Goal: Book appointment/travel/reservation

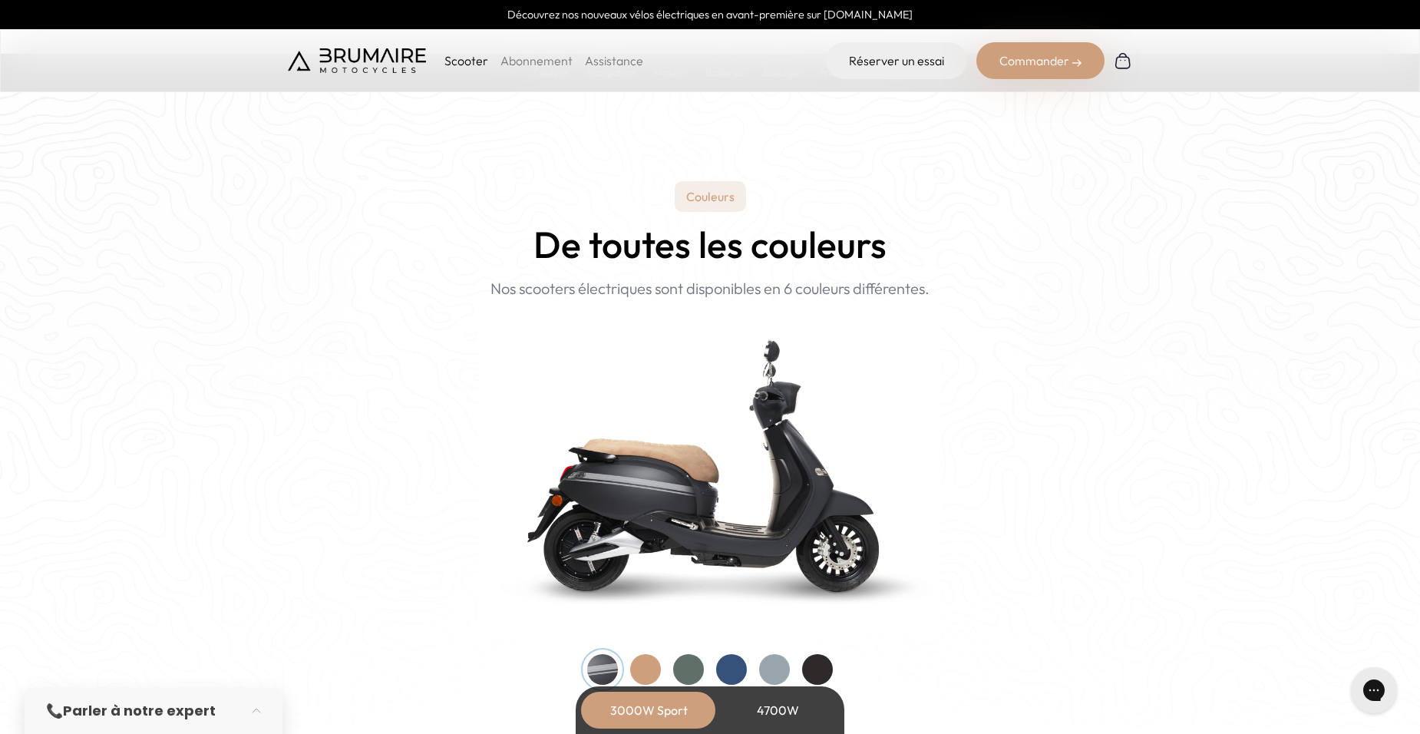
scroll to position [1465, 0]
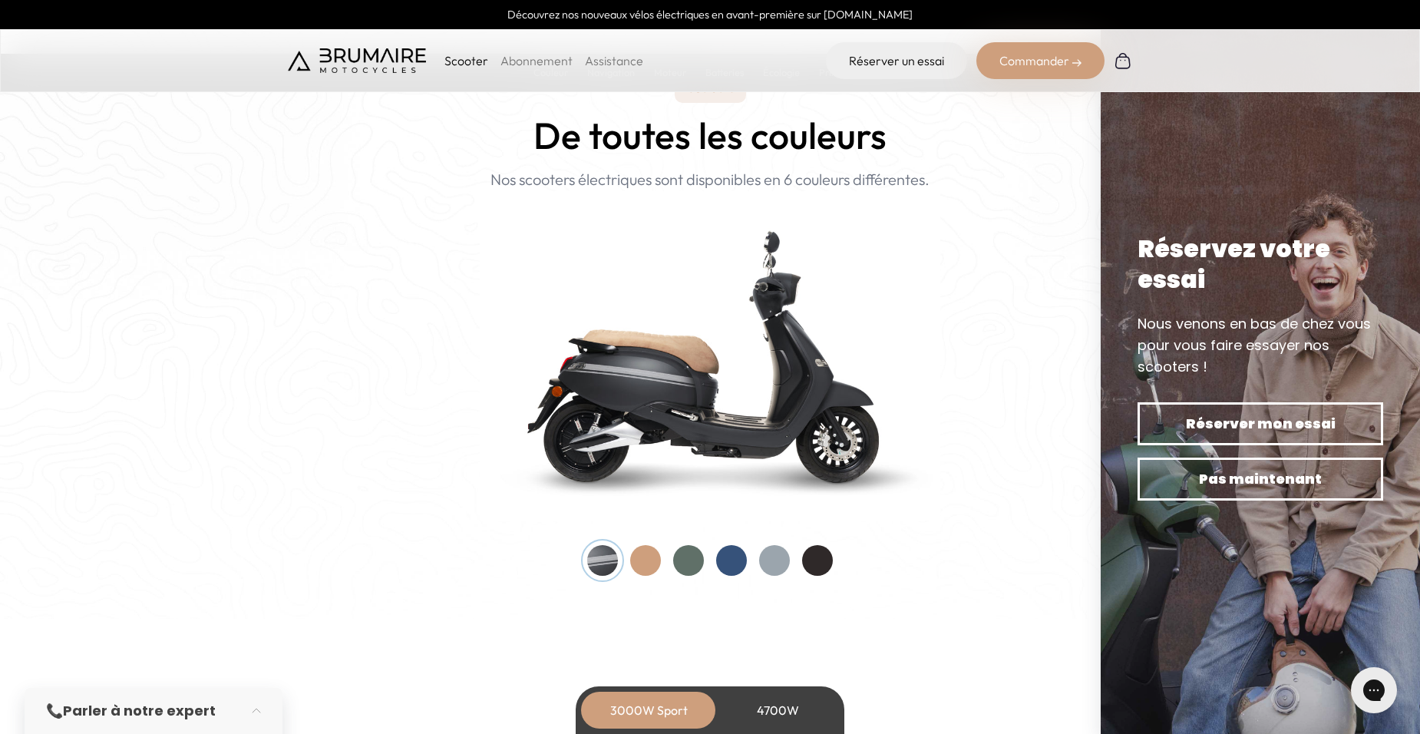
click at [779, 561] on div at bounding box center [774, 560] width 31 height 31
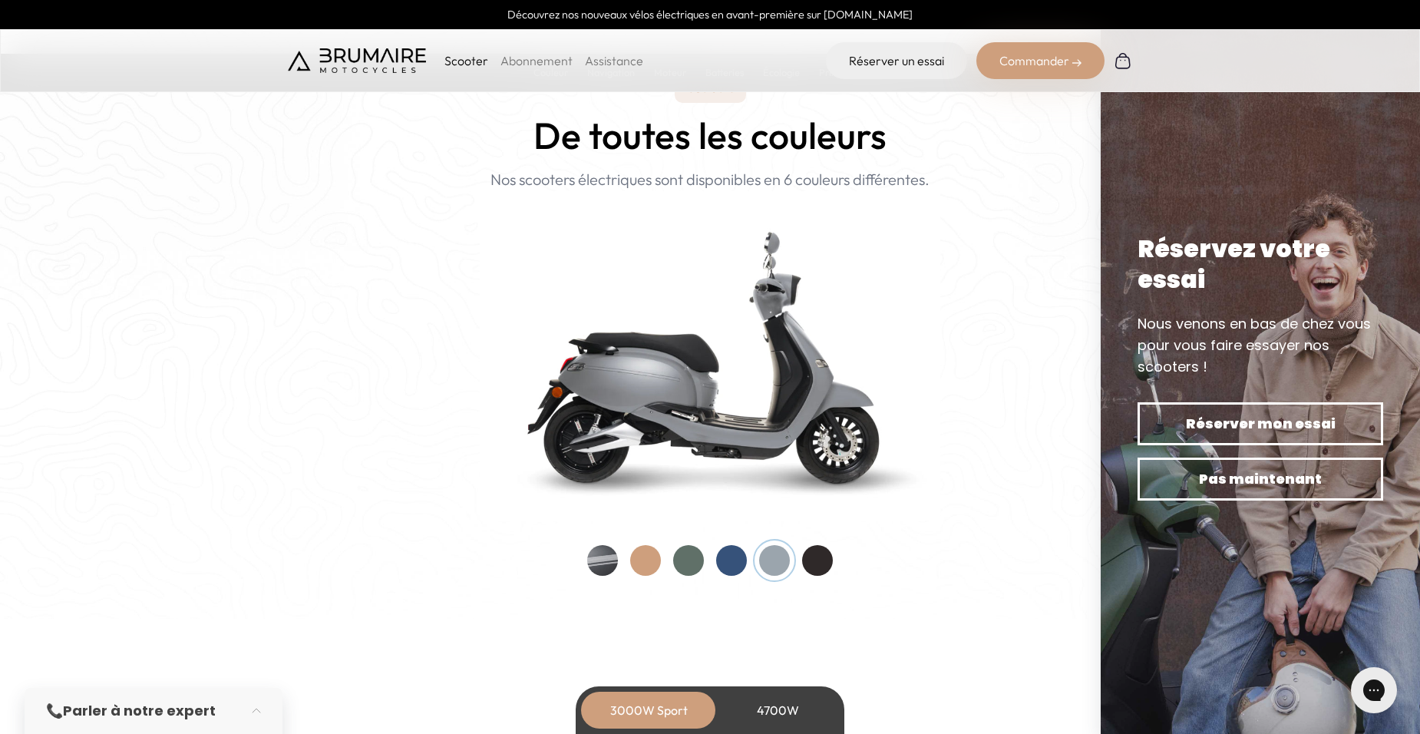
click at [692, 563] on div at bounding box center [688, 560] width 31 height 31
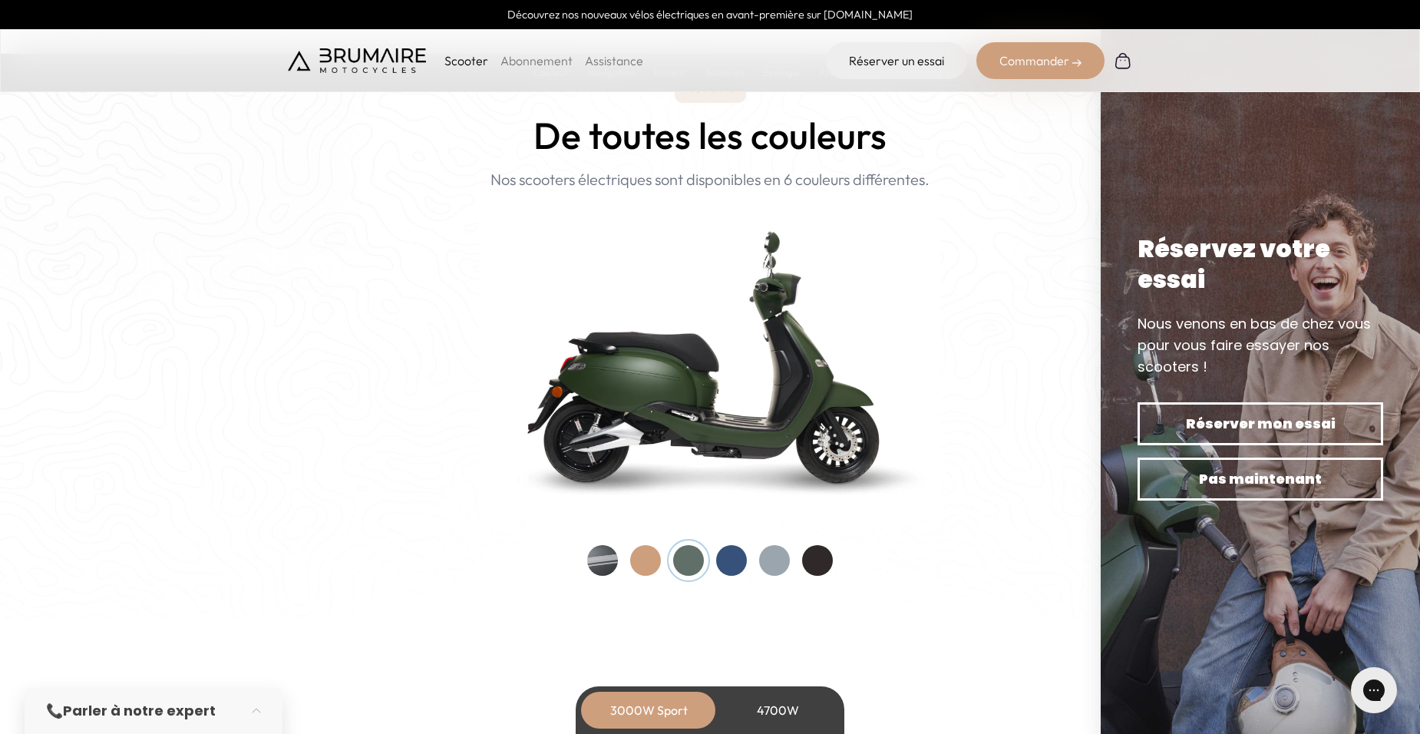
drag, startPoint x: 649, startPoint y: 562, endPoint x: 682, endPoint y: 565, distance: 33.1
click at [650, 562] on div at bounding box center [645, 560] width 31 height 31
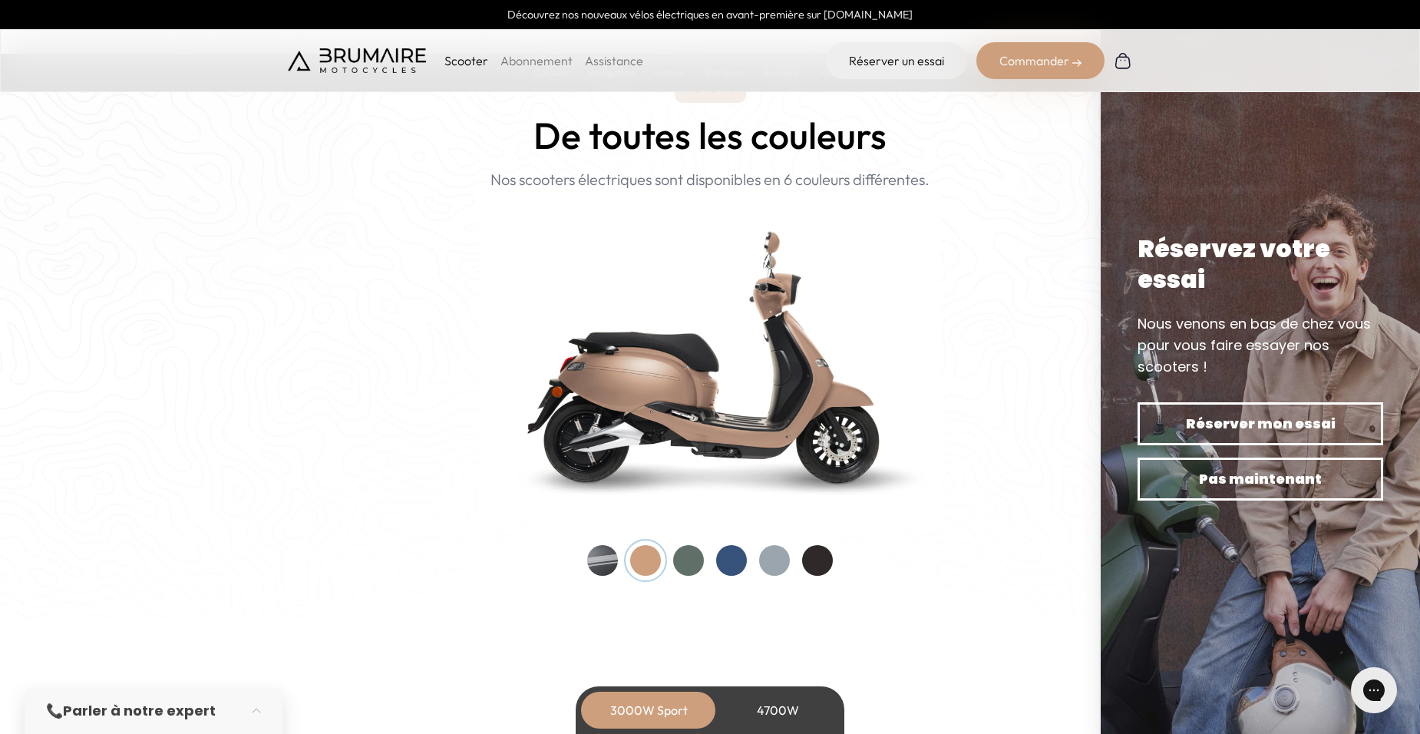
click at [732, 562] on div at bounding box center [731, 560] width 31 height 31
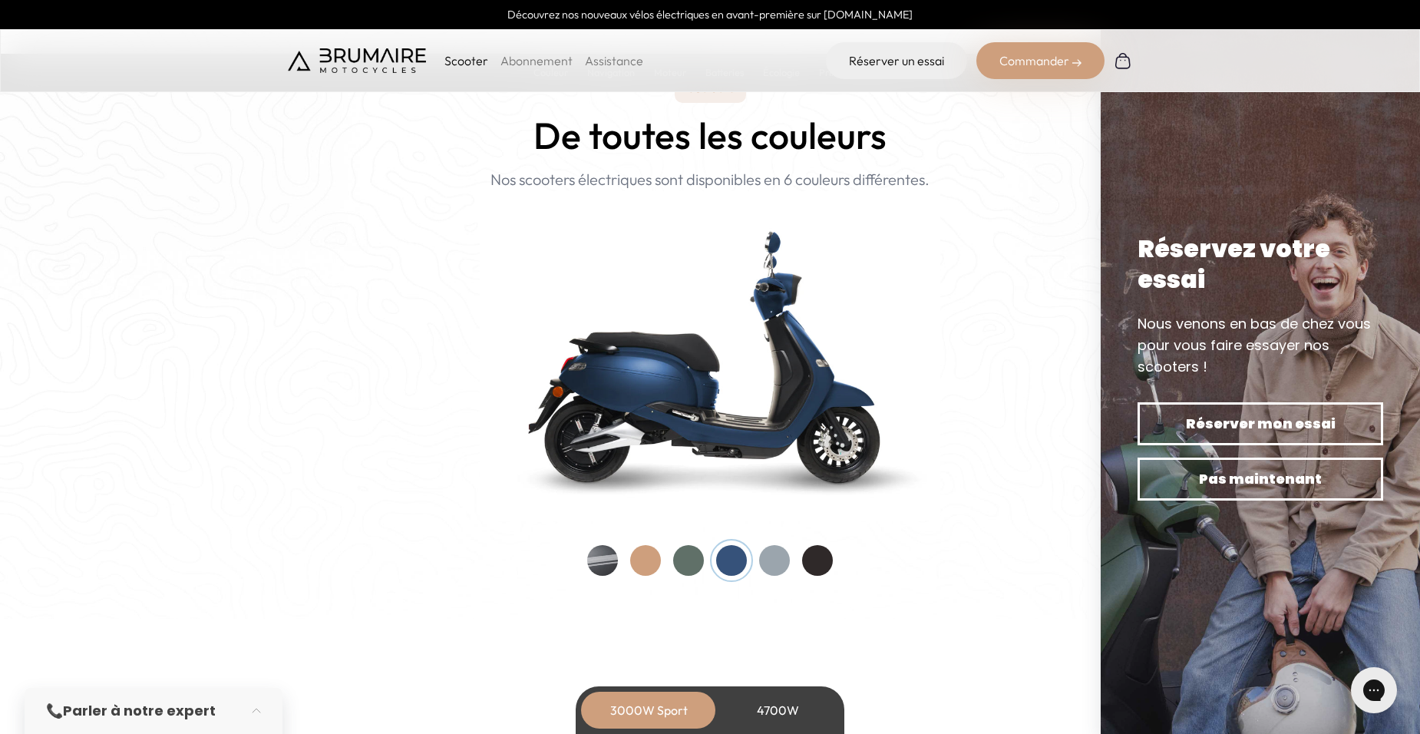
drag, startPoint x: 771, startPoint y: 561, endPoint x: 816, endPoint y: 559, distance: 44.6
click at [774, 561] on div at bounding box center [774, 560] width 31 height 31
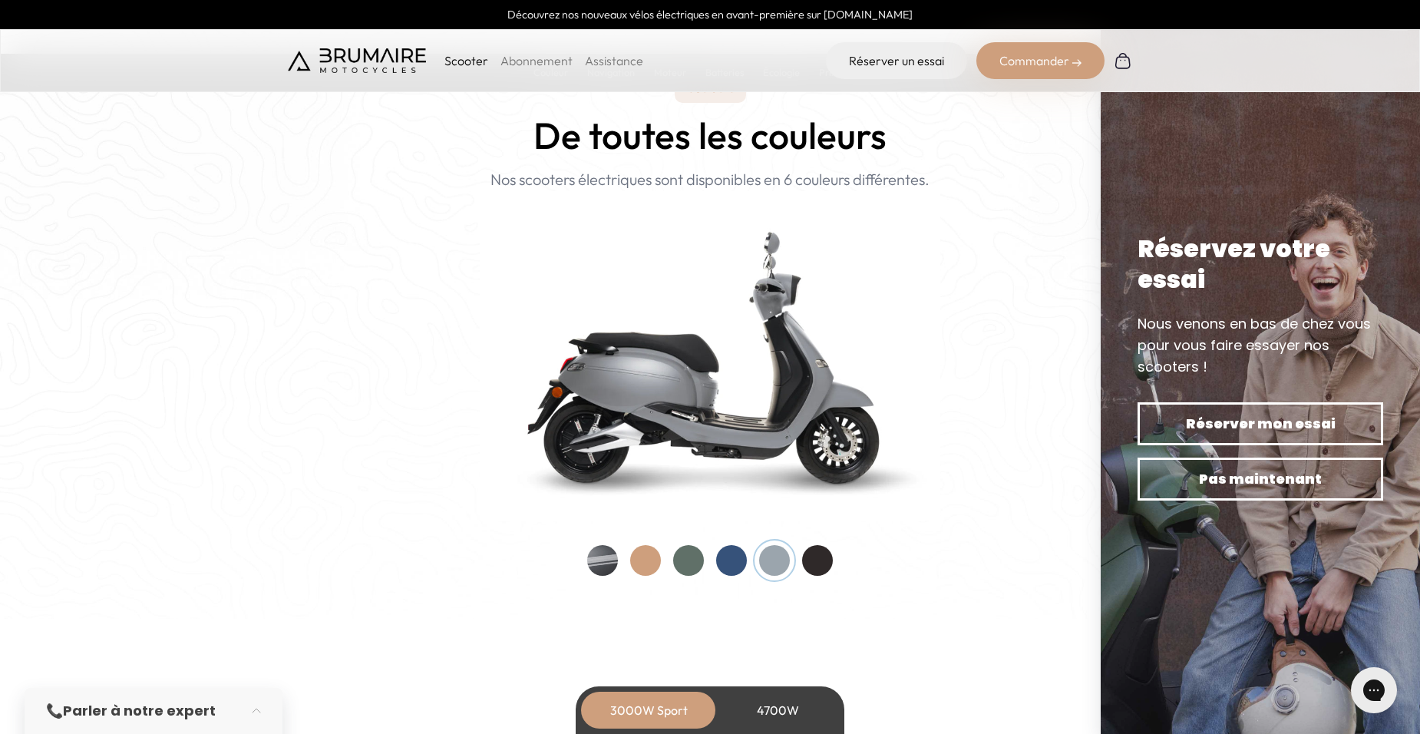
click at [826, 559] on div at bounding box center [817, 560] width 31 height 31
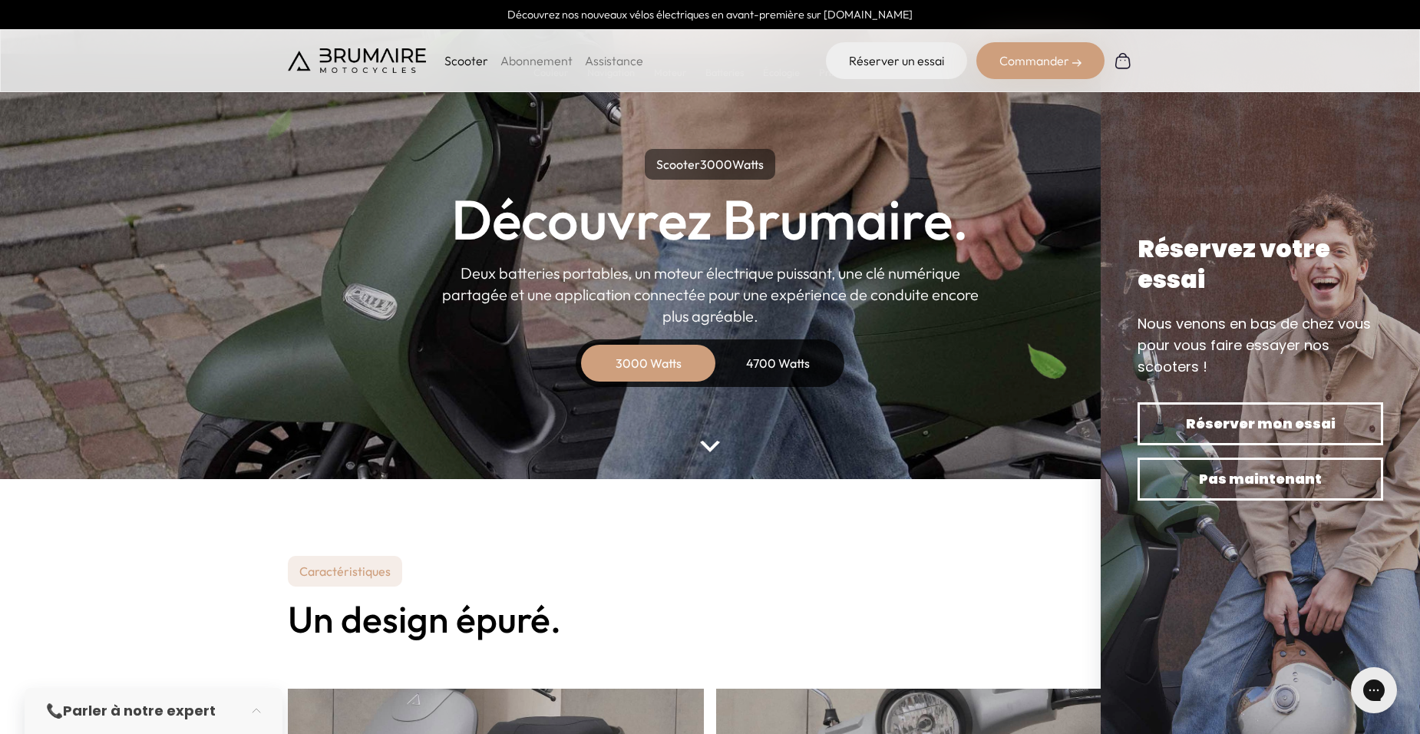
scroll to position [0, 0]
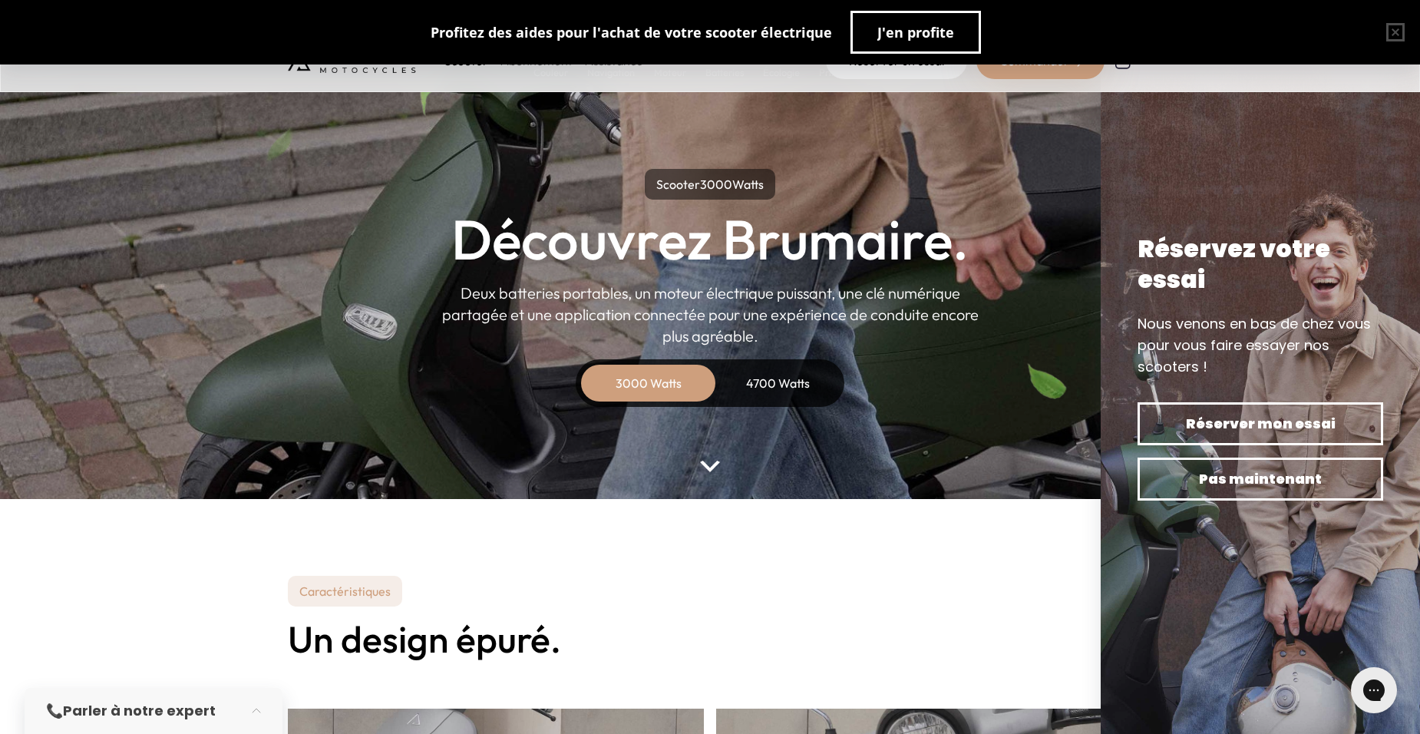
click at [778, 383] on div "4700 Watts" at bounding box center [777, 383] width 123 height 37
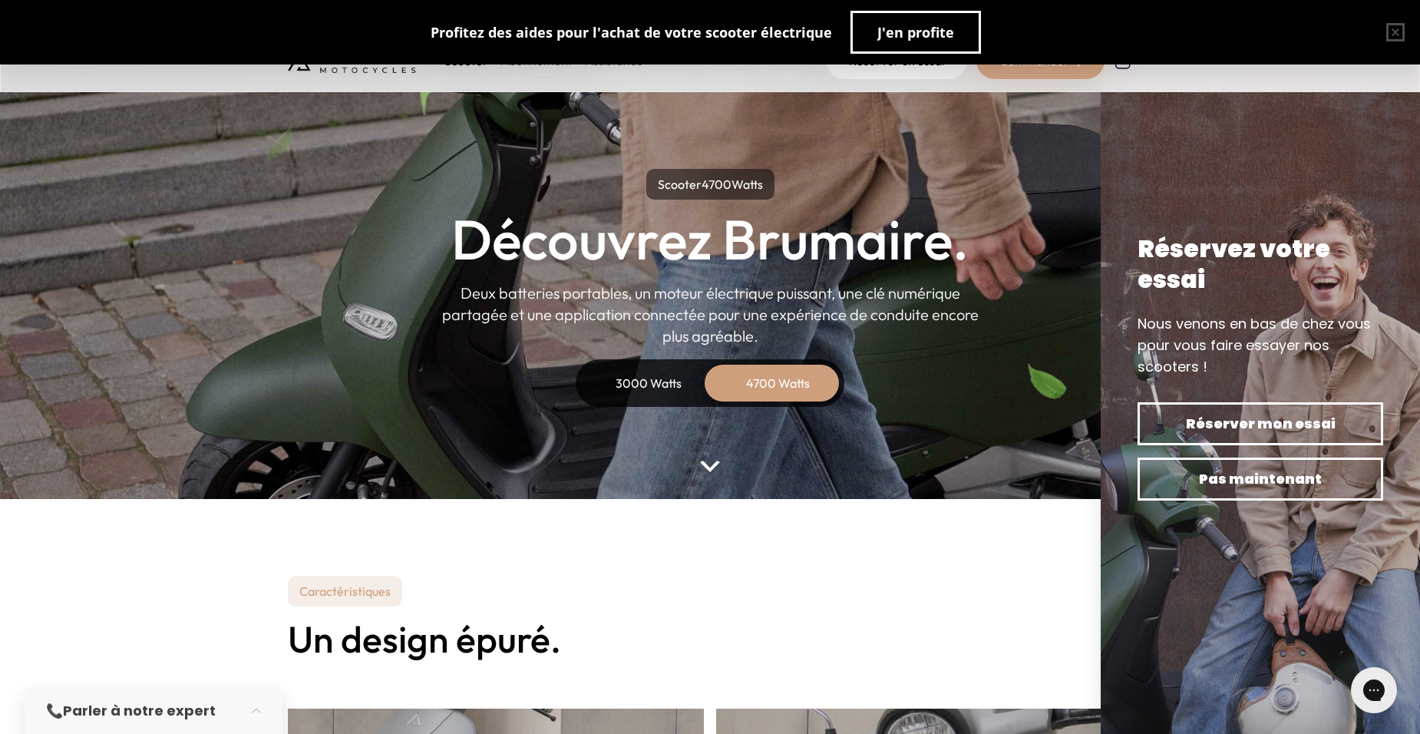
click at [666, 388] on div "3000 Watts" at bounding box center [648, 383] width 123 height 37
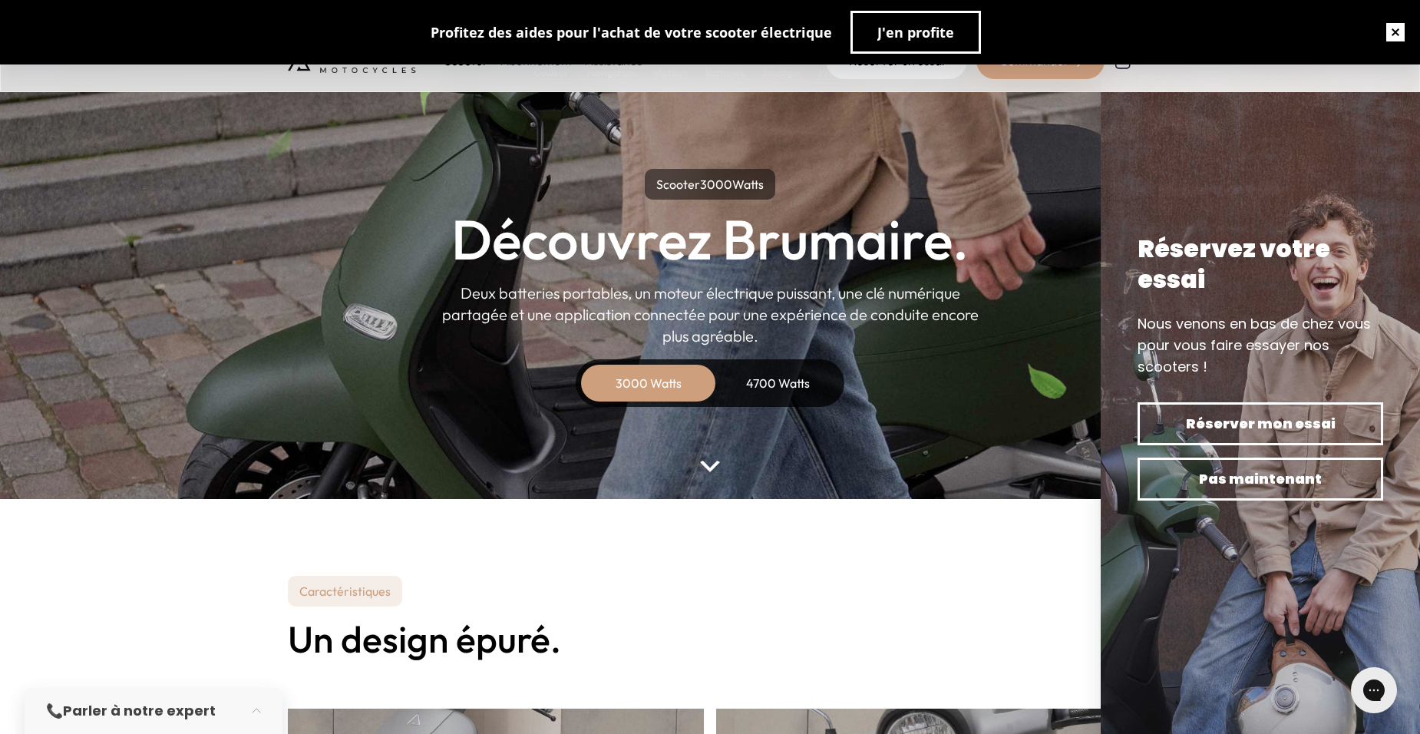
click at [1387, 28] on button "button" at bounding box center [1395, 32] width 49 height 49
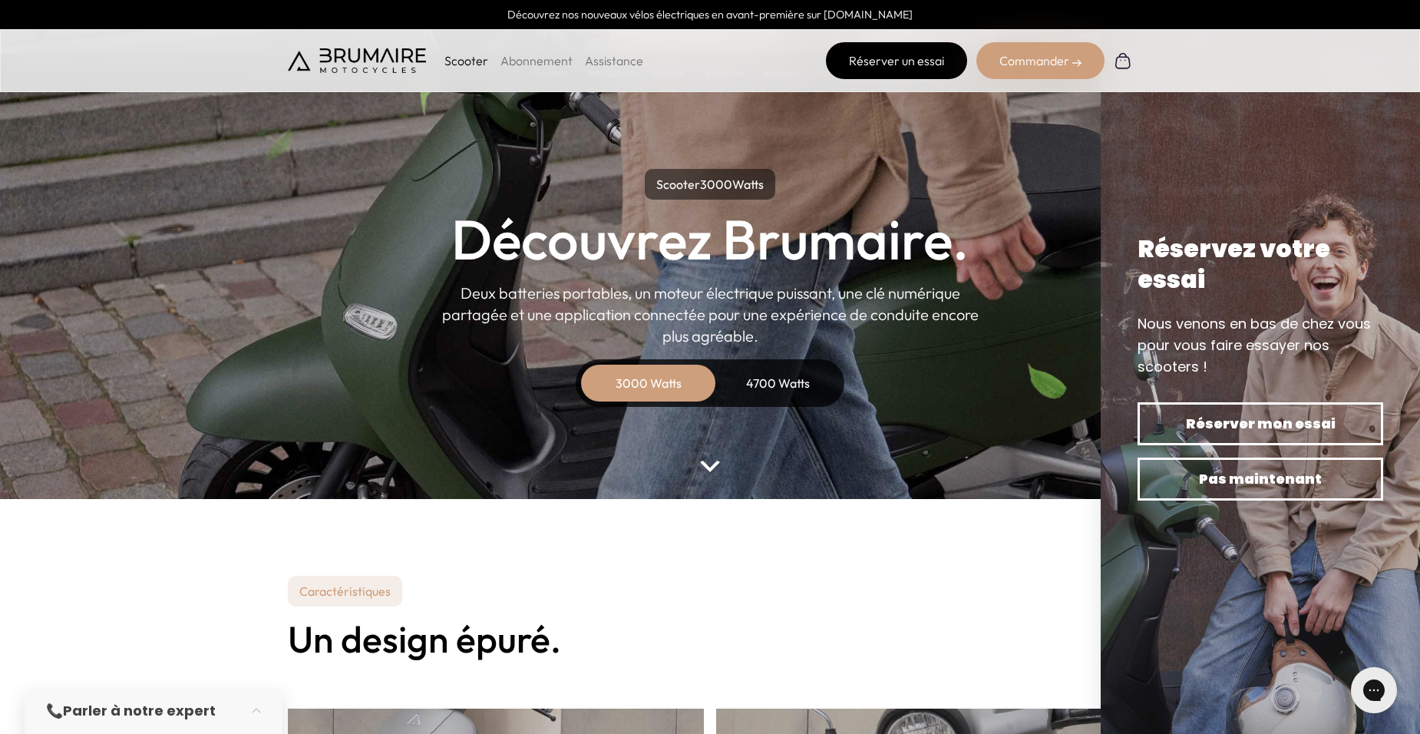
click at [905, 61] on link "Réserver un essai" at bounding box center [896, 60] width 141 height 37
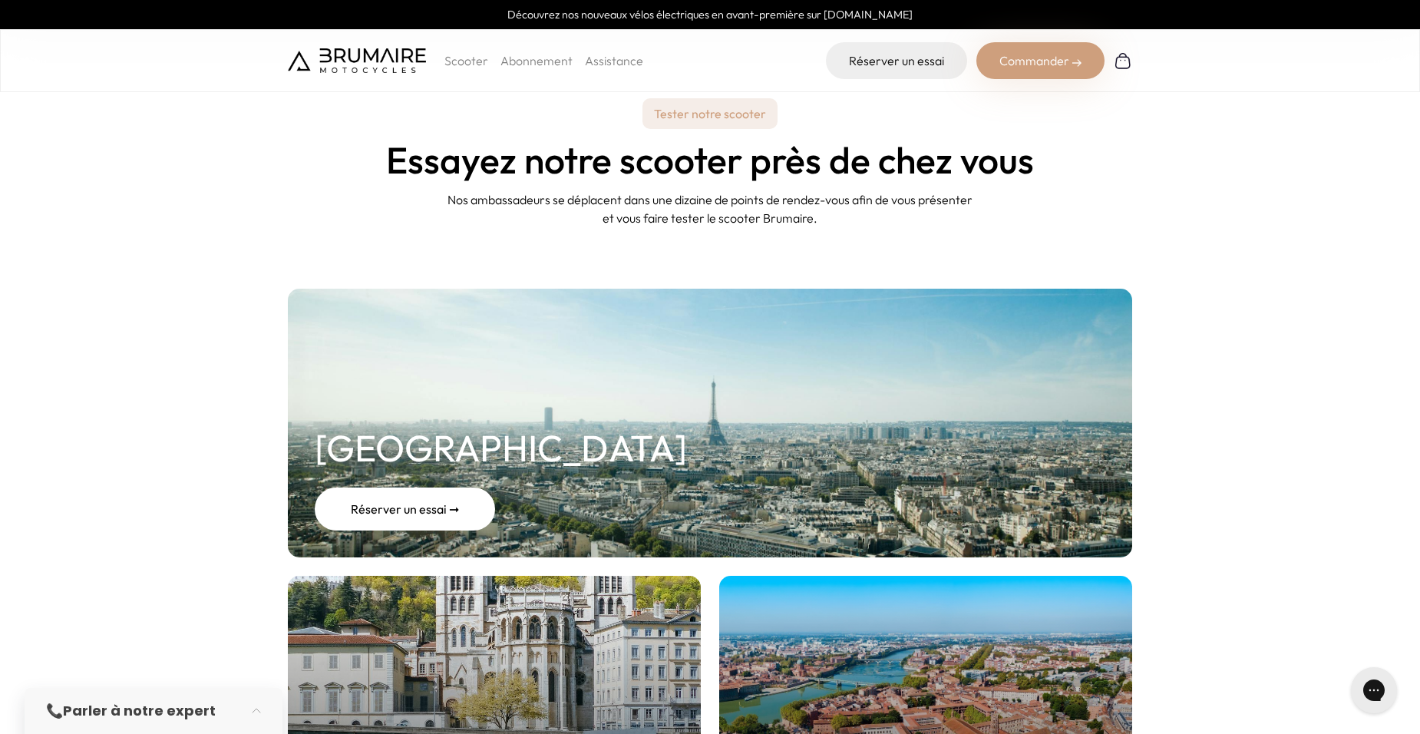
click at [520, 491] on link "Paris Réserver un essai ➞" at bounding box center [710, 423] width 844 height 269
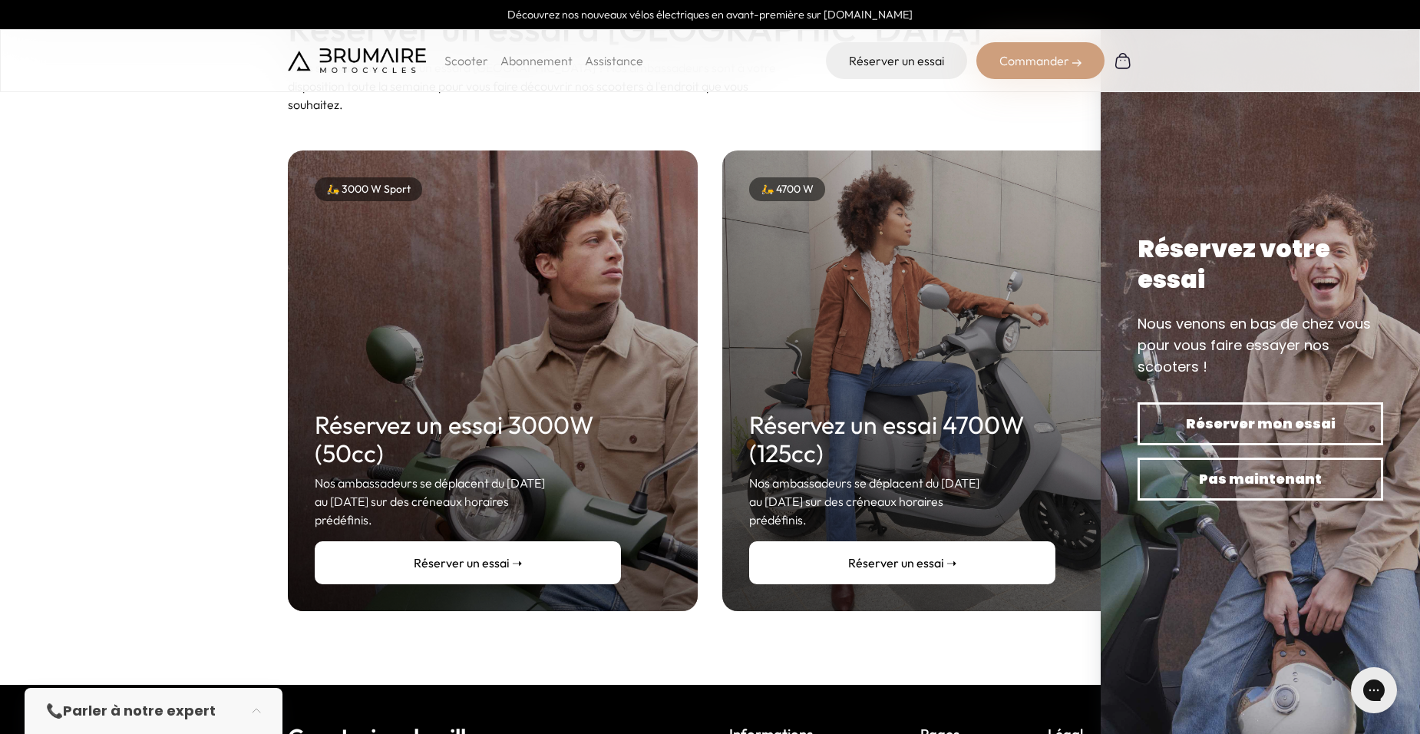
scroll to position [154, 0]
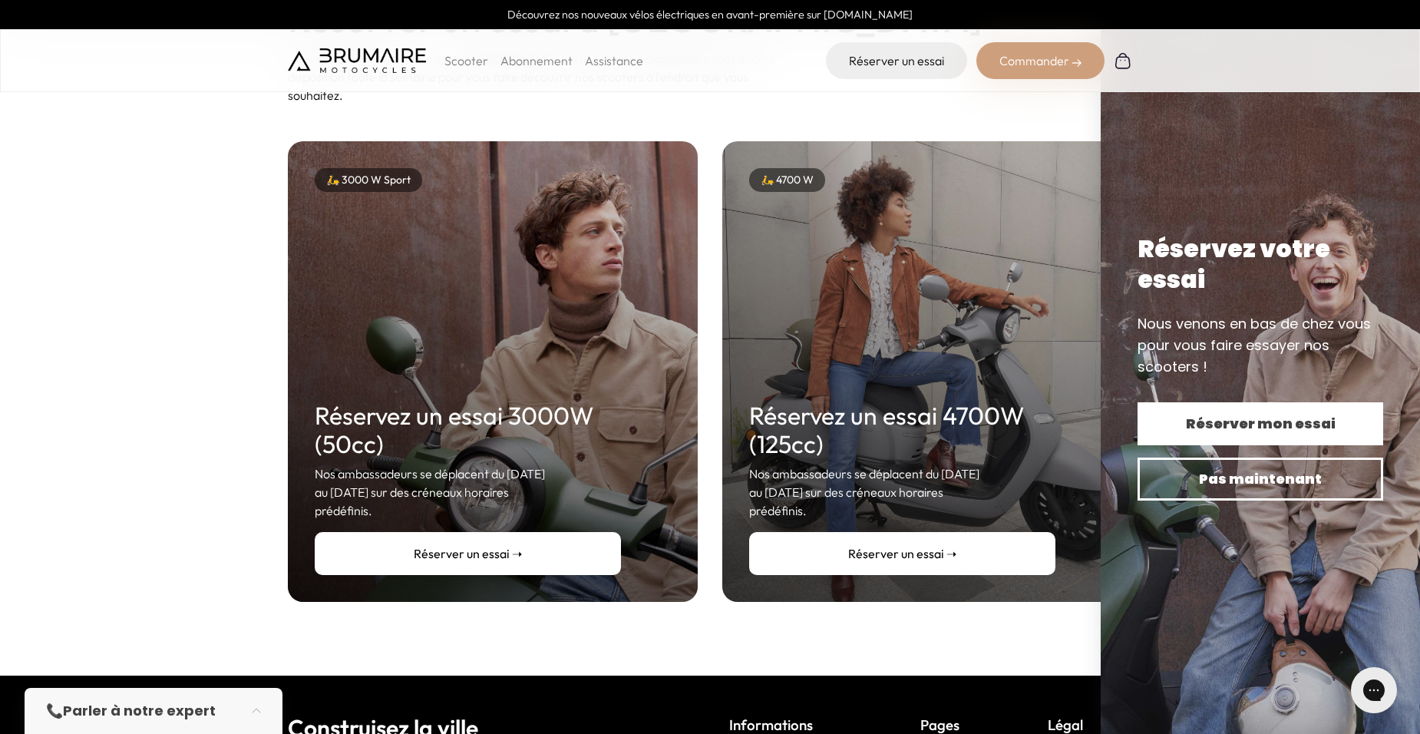
click at [1273, 424] on span "Réserver mon essai" at bounding box center [1260, 423] width 192 height 21
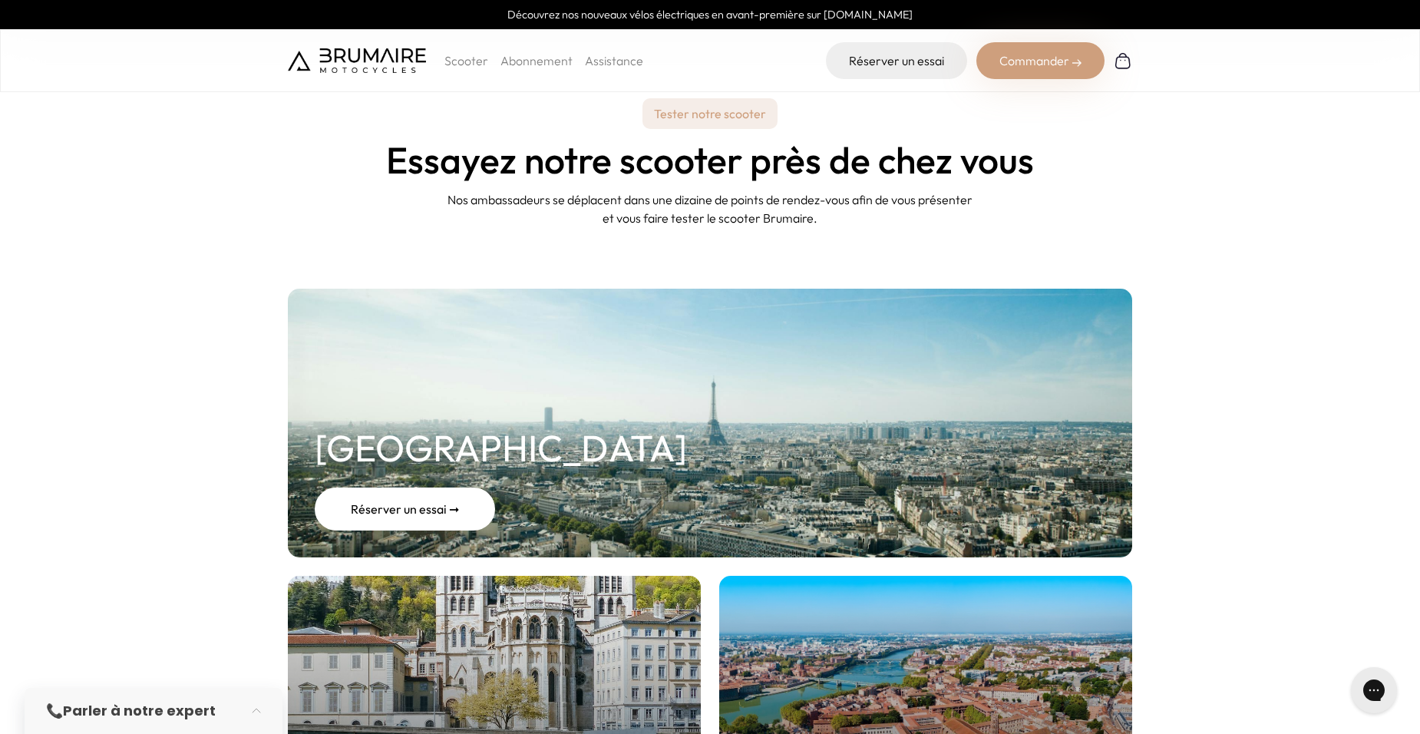
click at [977, 426] on link "Paris Réserver un essai ➞" at bounding box center [710, 423] width 844 height 269
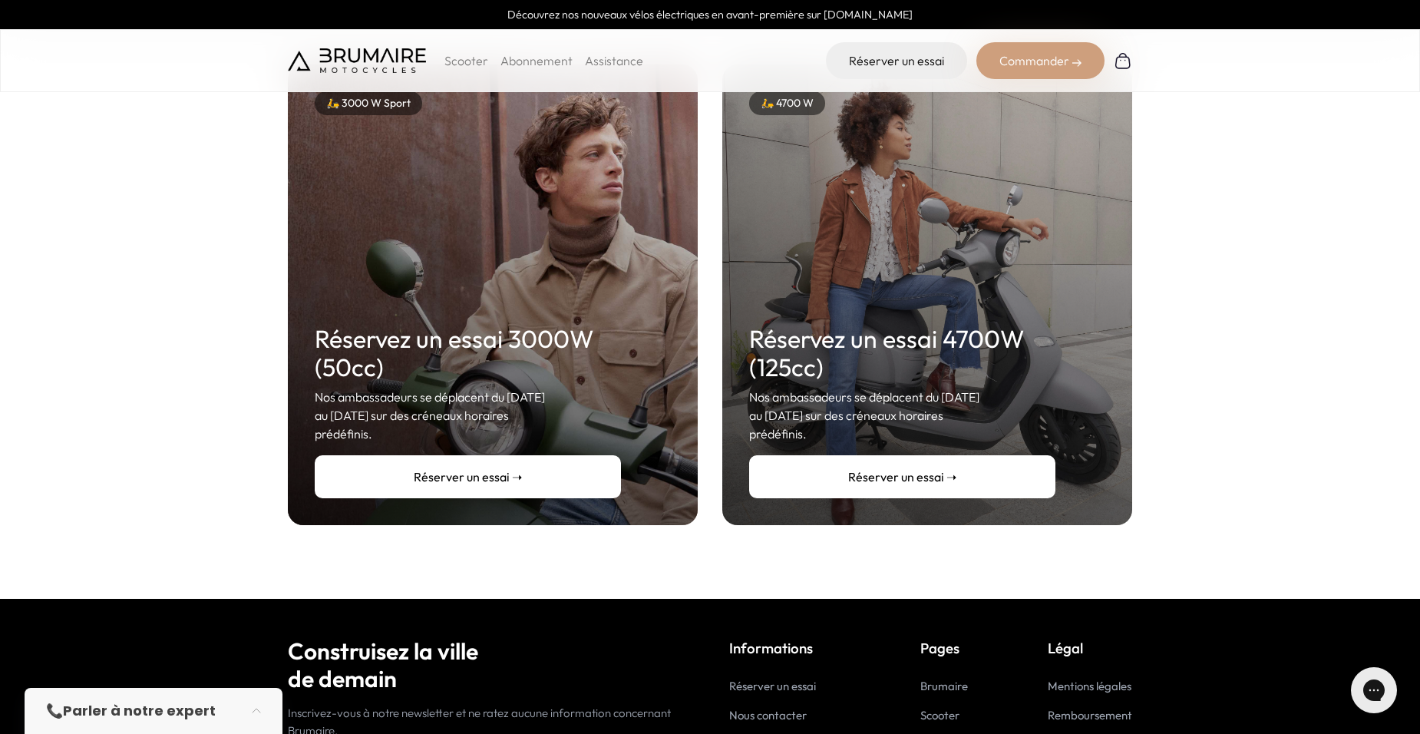
scroll to position [154, 0]
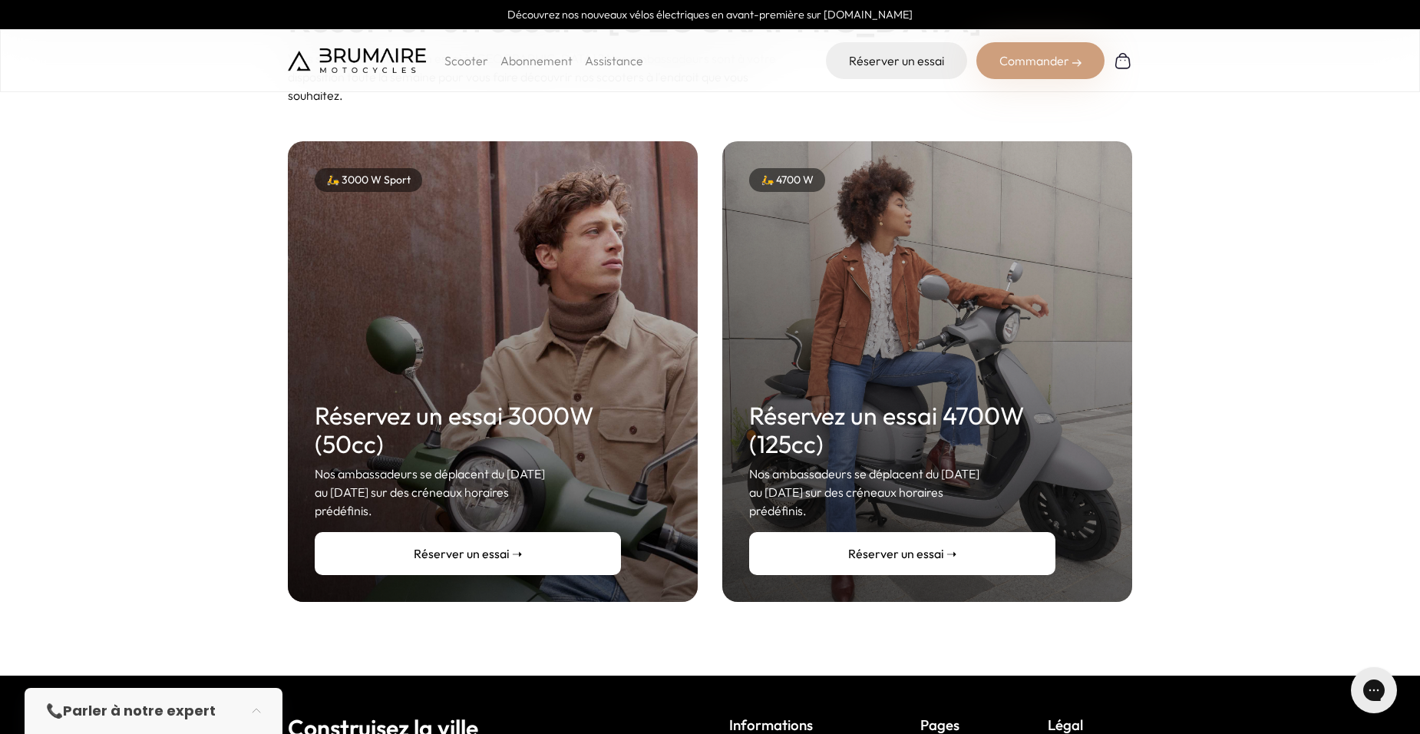
click at [927, 545] on link "Réserver un essai ➝" at bounding box center [902, 553] width 306 height 43
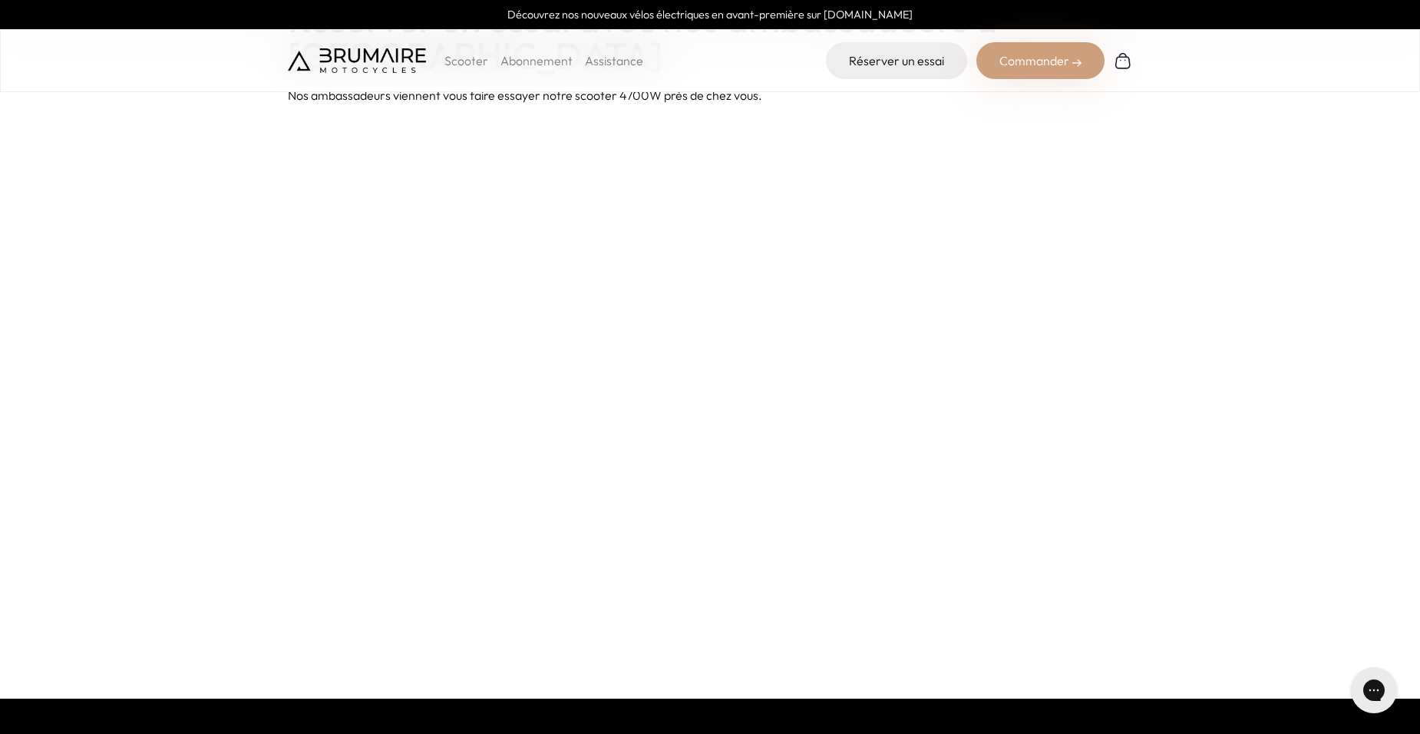
scroll to position [77, 0]
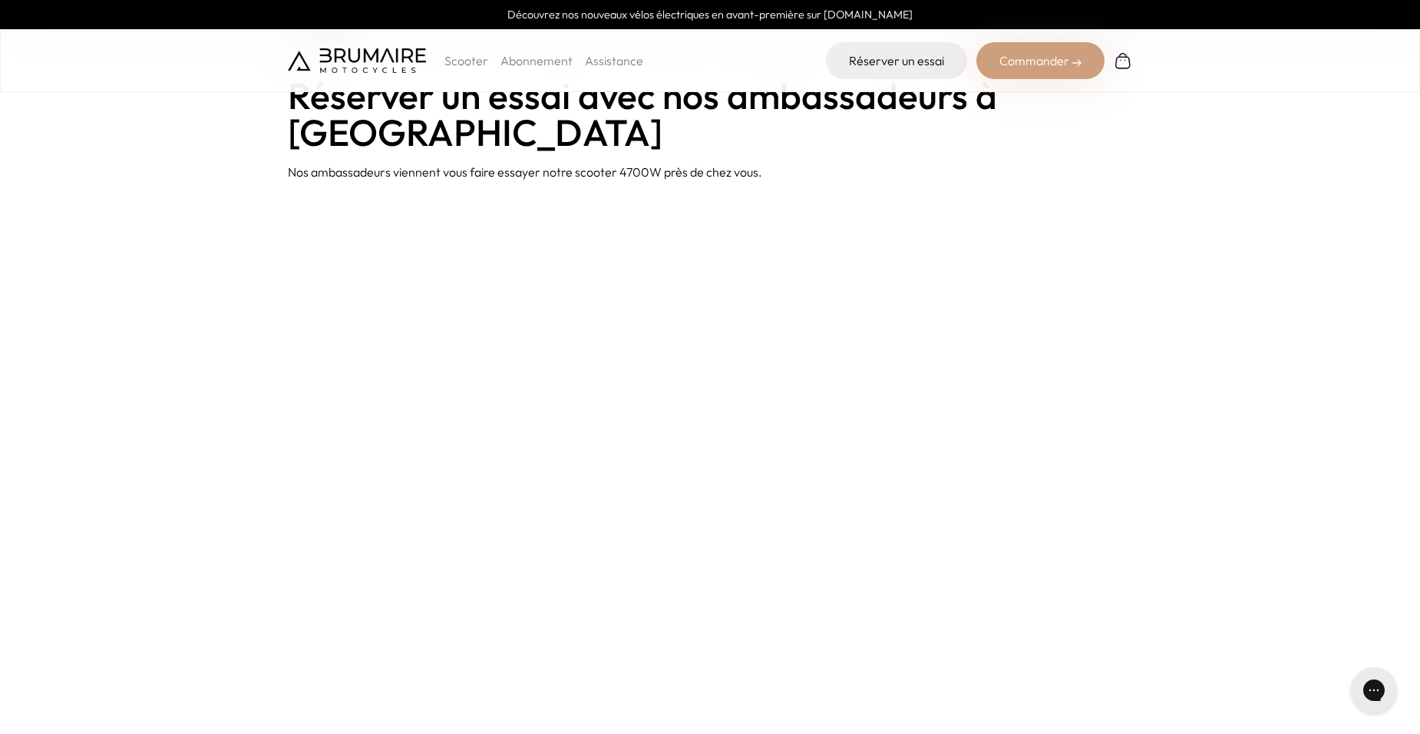
click at [1062, 61] on div "Commander" at bounding box center [1040, 60] width 128 height 37
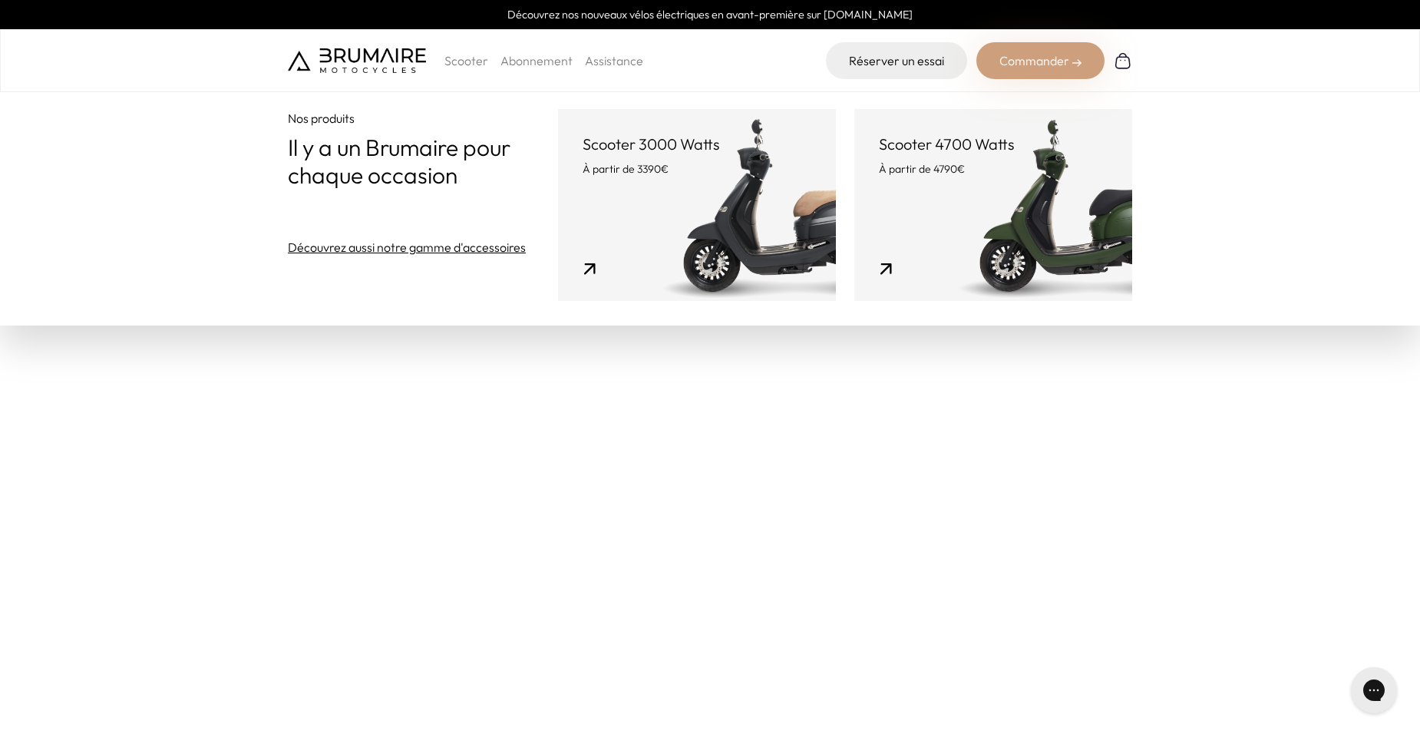
click at [682, 182] on link "Scooter 3000 Watts À partir de 3390€" at bounding box center [697, 205] width 278 height 192
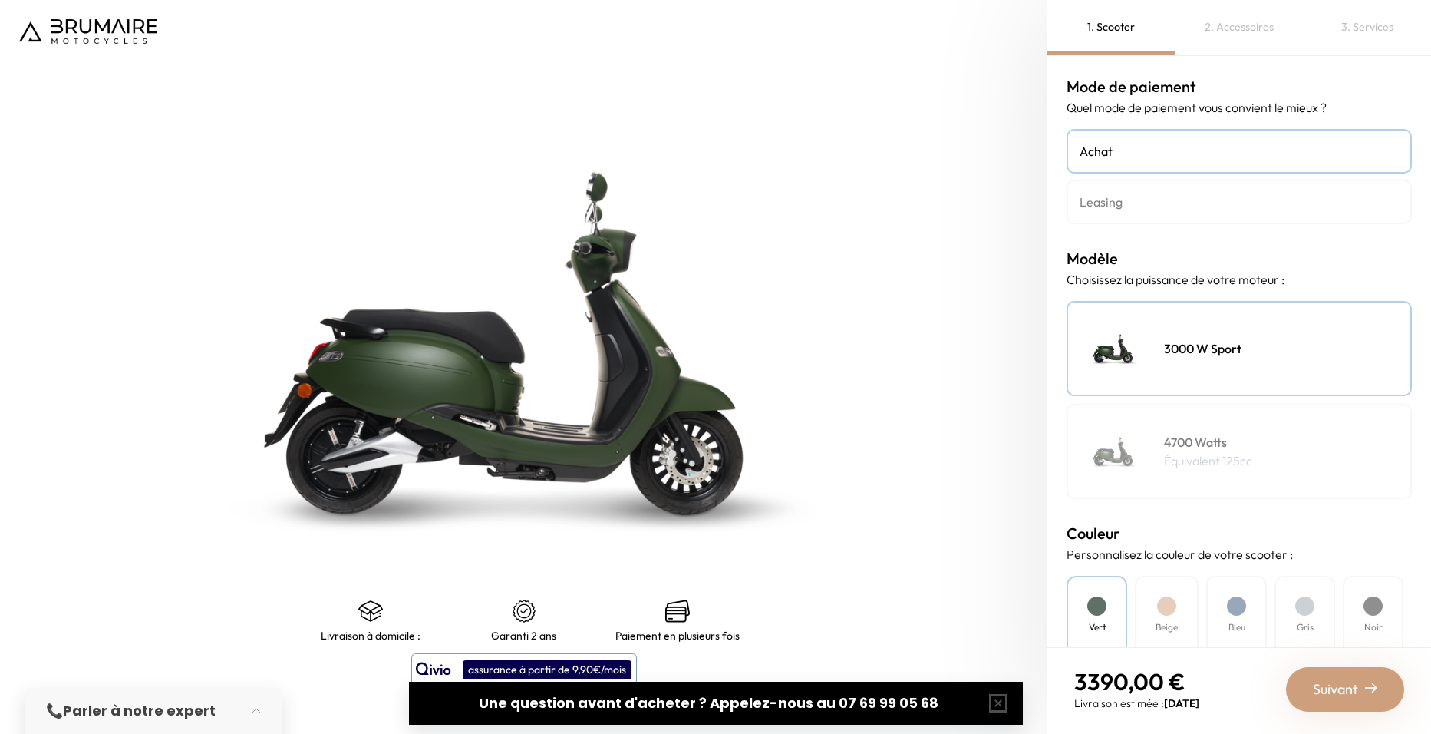
click at [1230, 461] on p "Équivalent 125cc" at bounding box center [1208, 460] width 88 height 18
click at [1286, 336] on div "3000 W Sport" at bounding box center [1239, 348] width 345 height 95
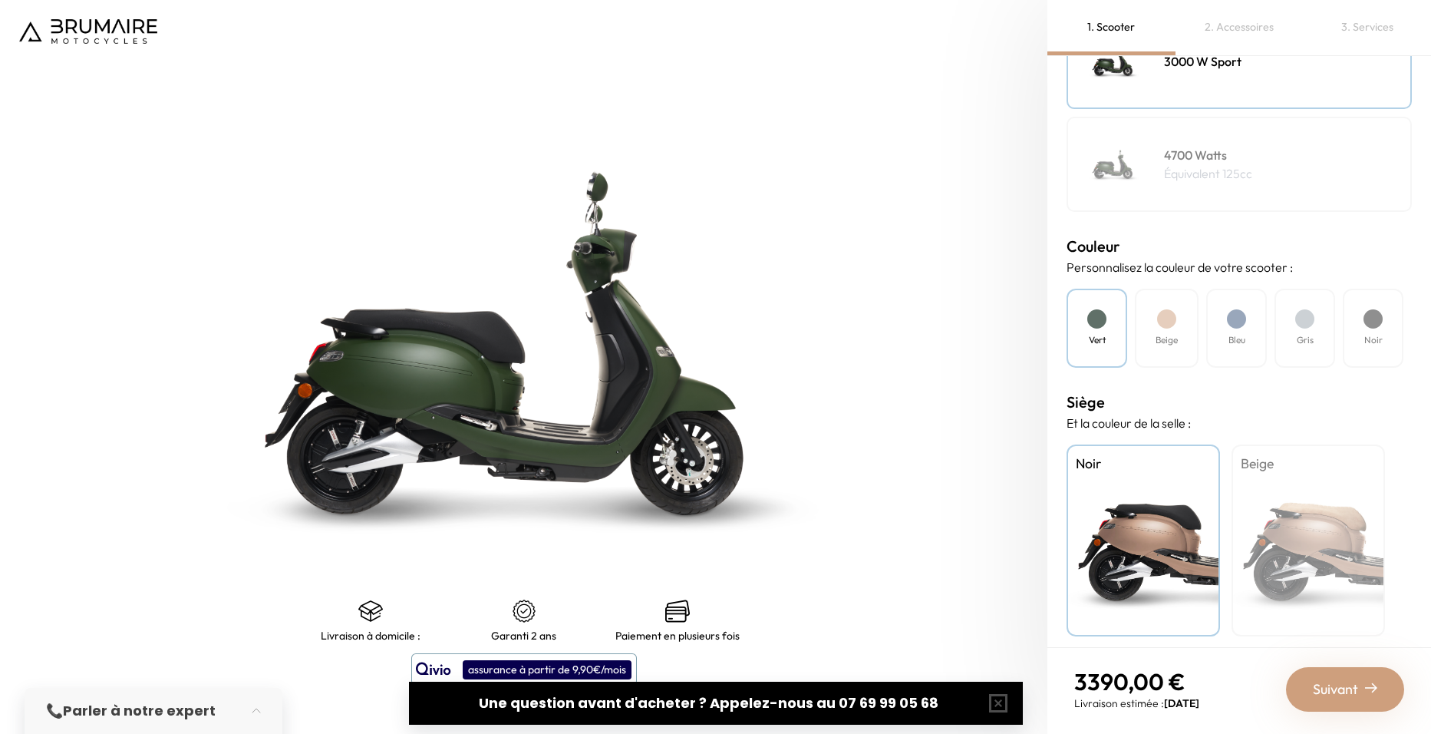
scroll to position [296, 0]
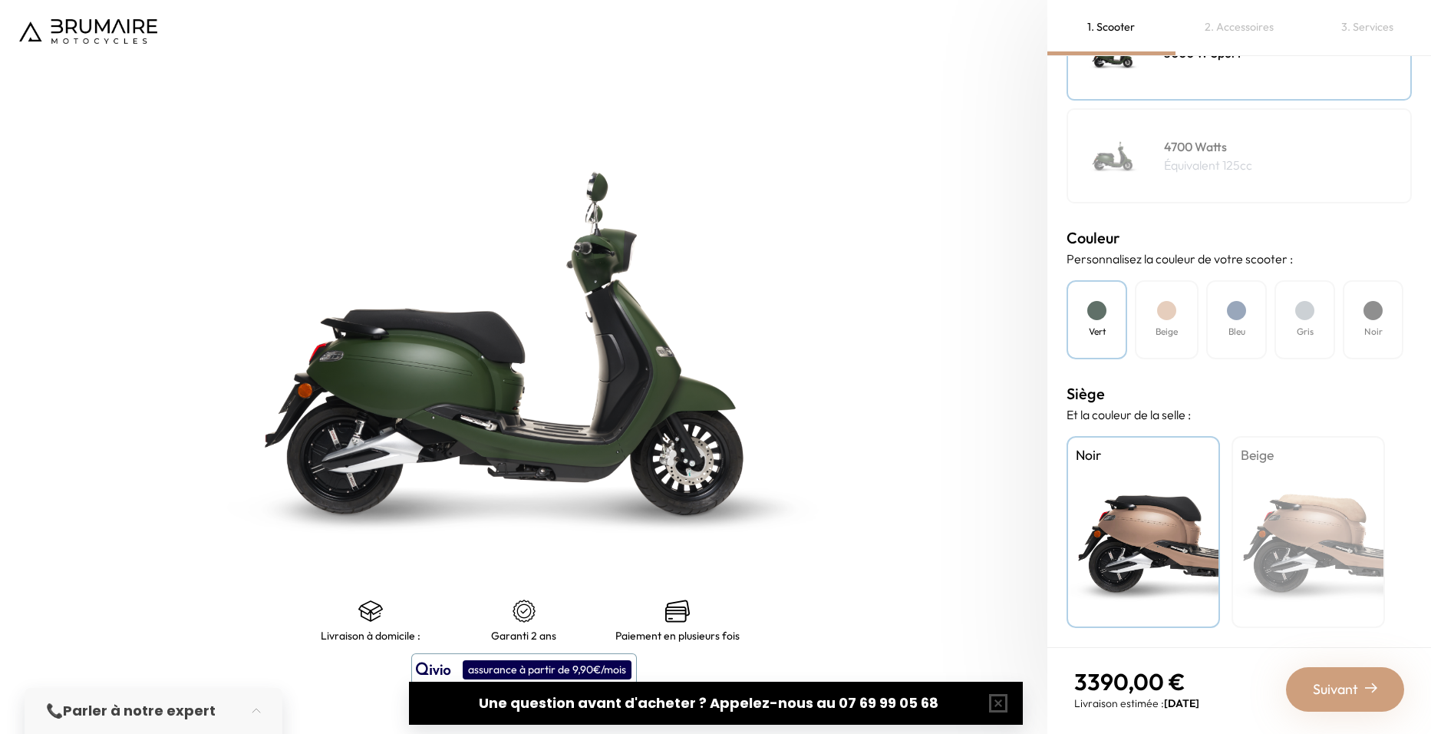
click at [1305, 501] on div "Beige" at bounding box center [1309, 532] width 154 height 192
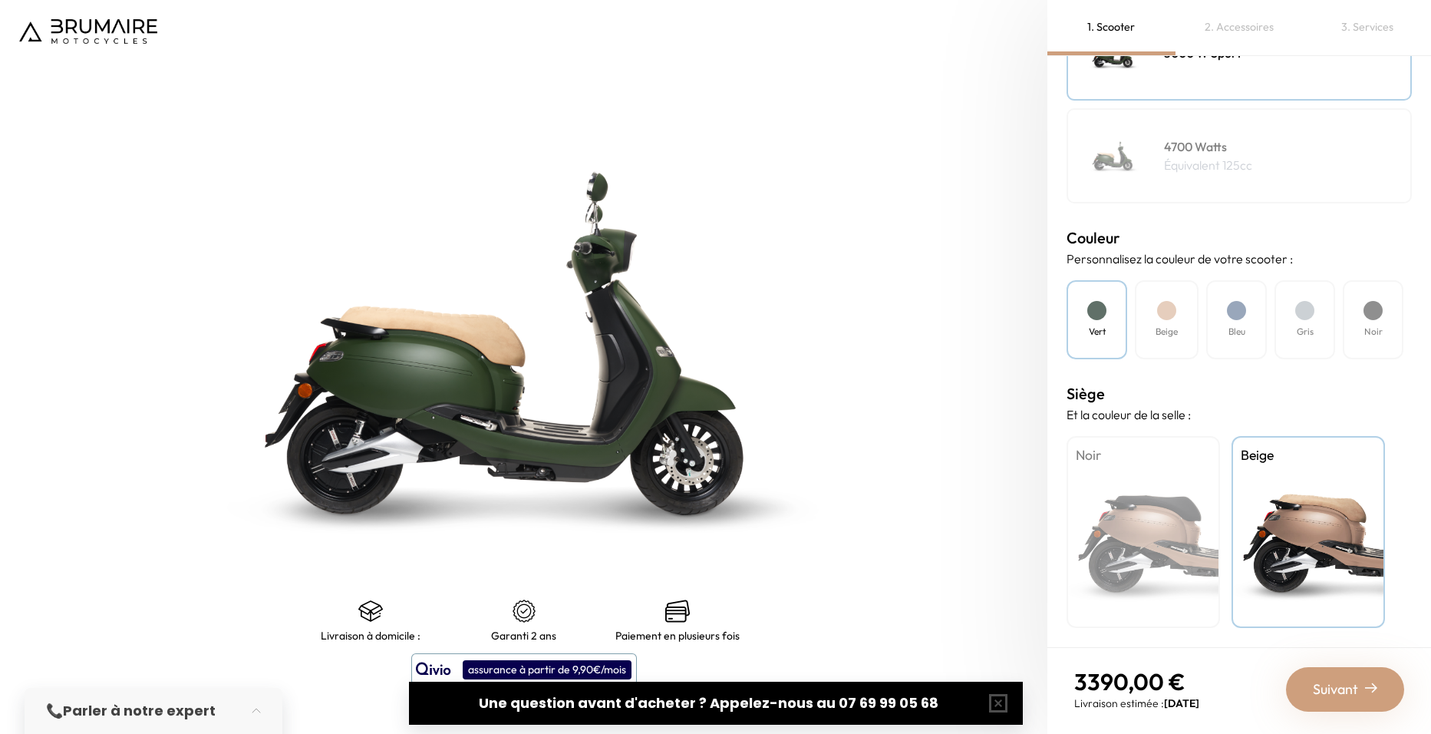
click at [1157, 506] on div "Noir" at bounding box center [1144, 532] width 154 height 192
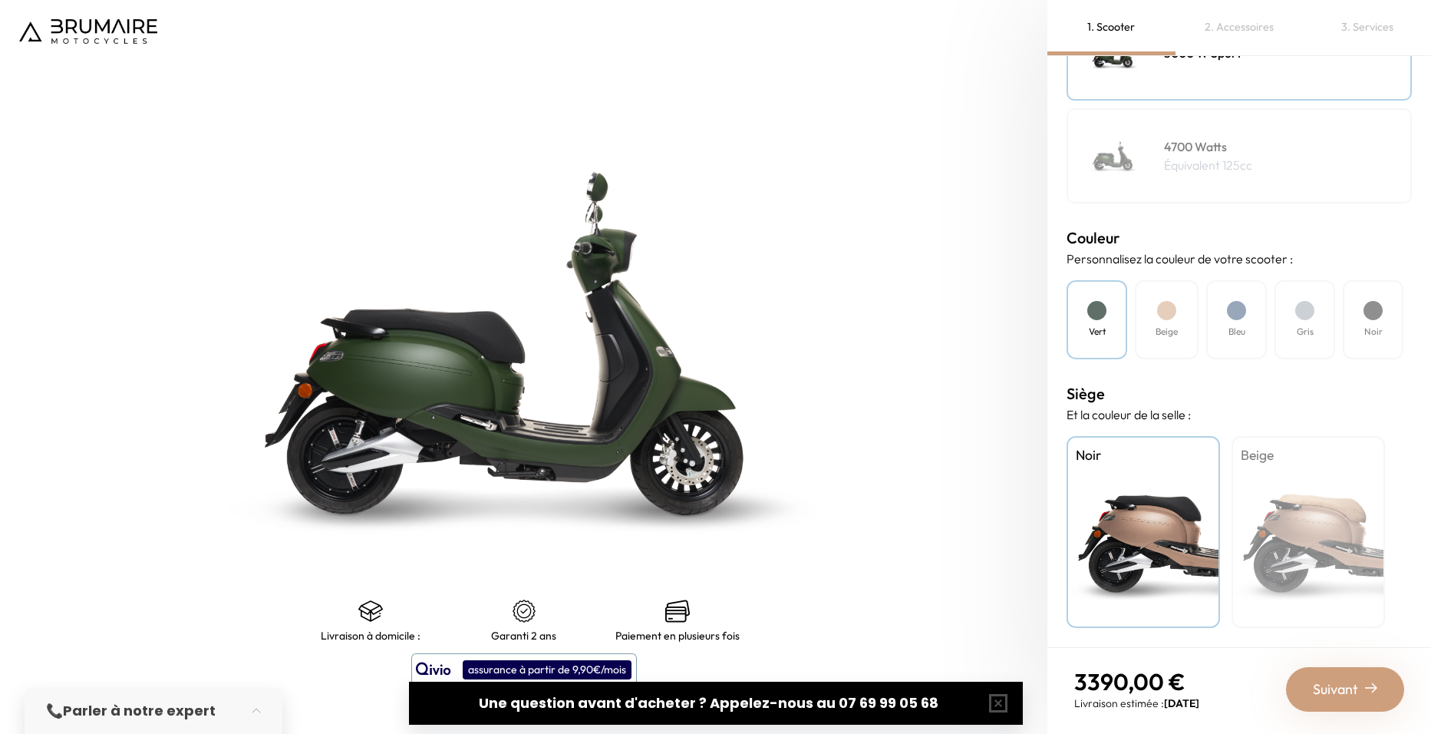
click at [1290, 509] on div "Beige" at bounding box center [1309, 532] width 154 height 192
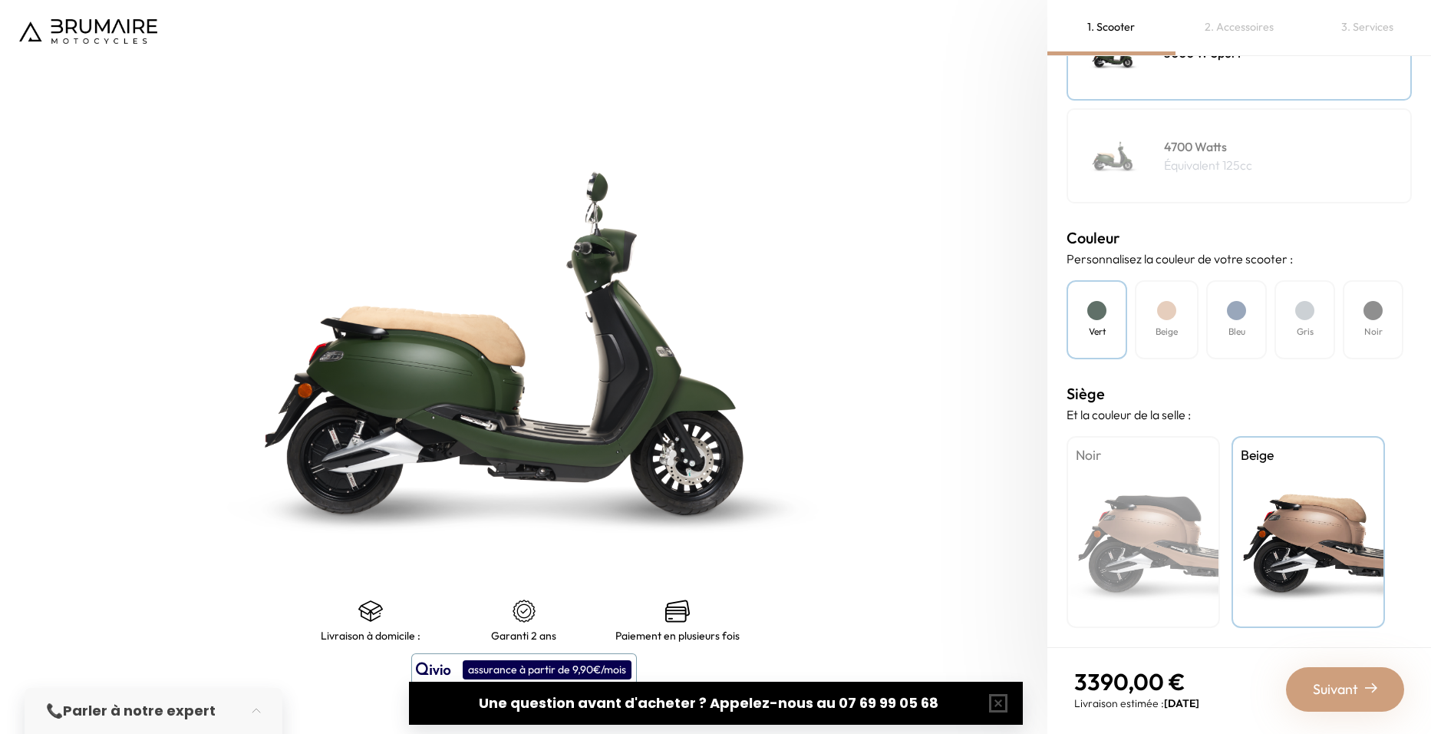
click at [1164, 518] on div "Noir" at bounding box center [1144, 532] width 154 height 192
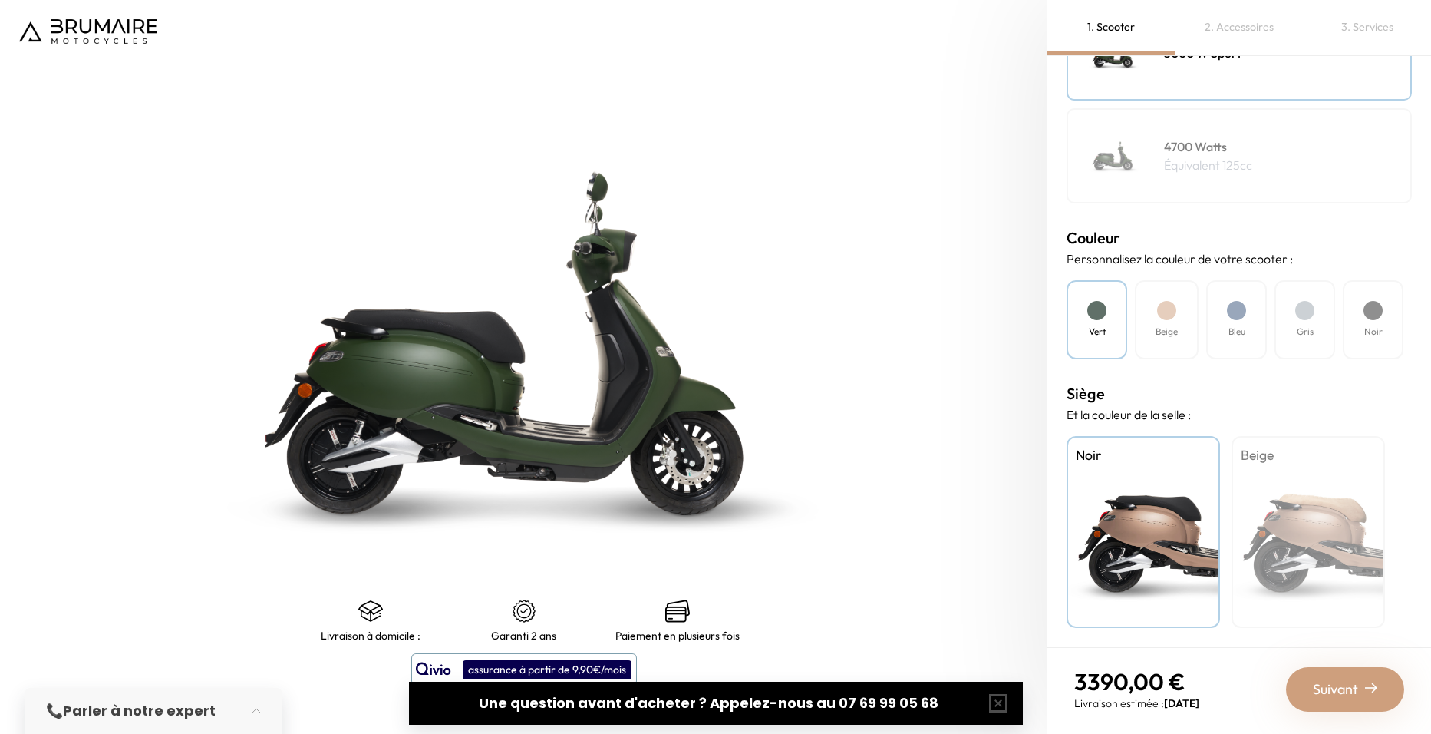
click at [1177, 315] on div "Beige" at bounding box center [1167, 319] width 64 height 79
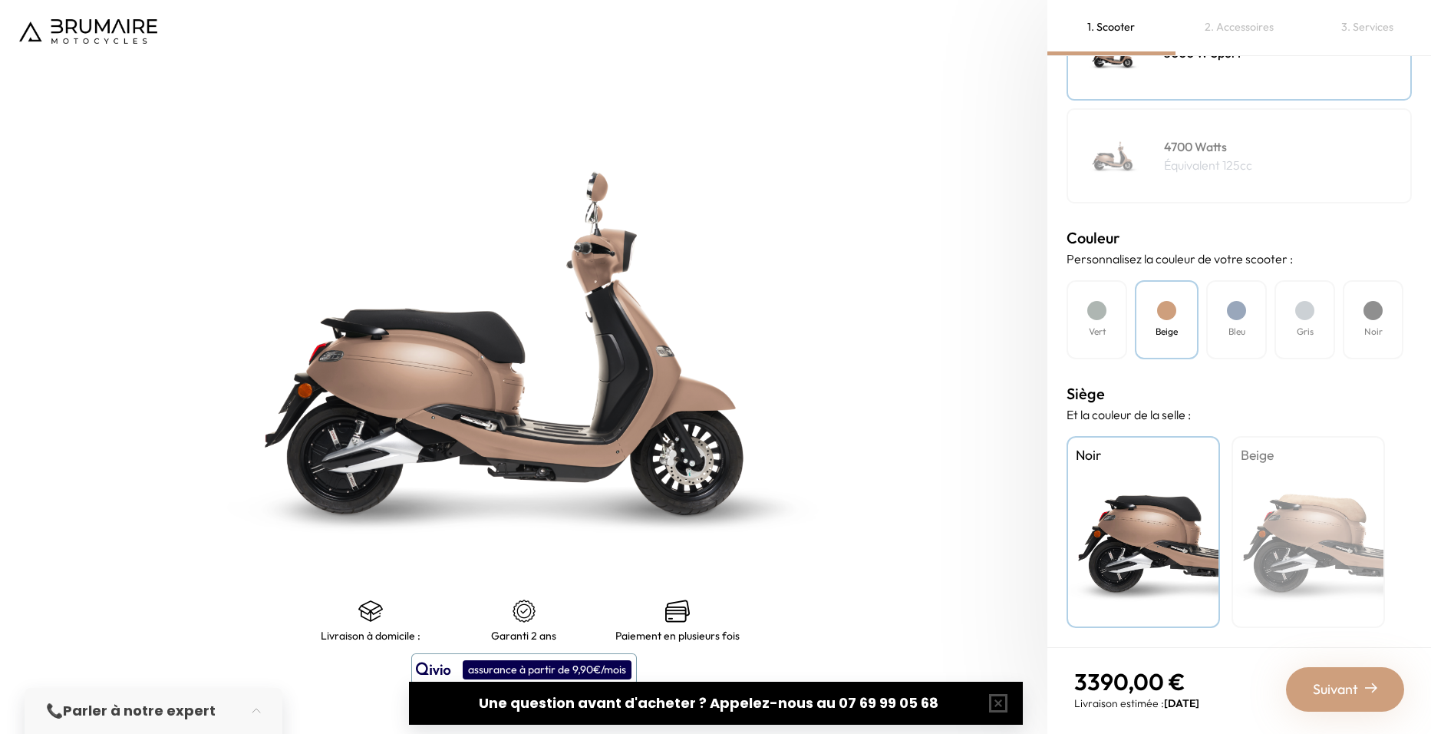
click at [1243, 319] on div at bounding box center [1236, 310] width 19 height 19
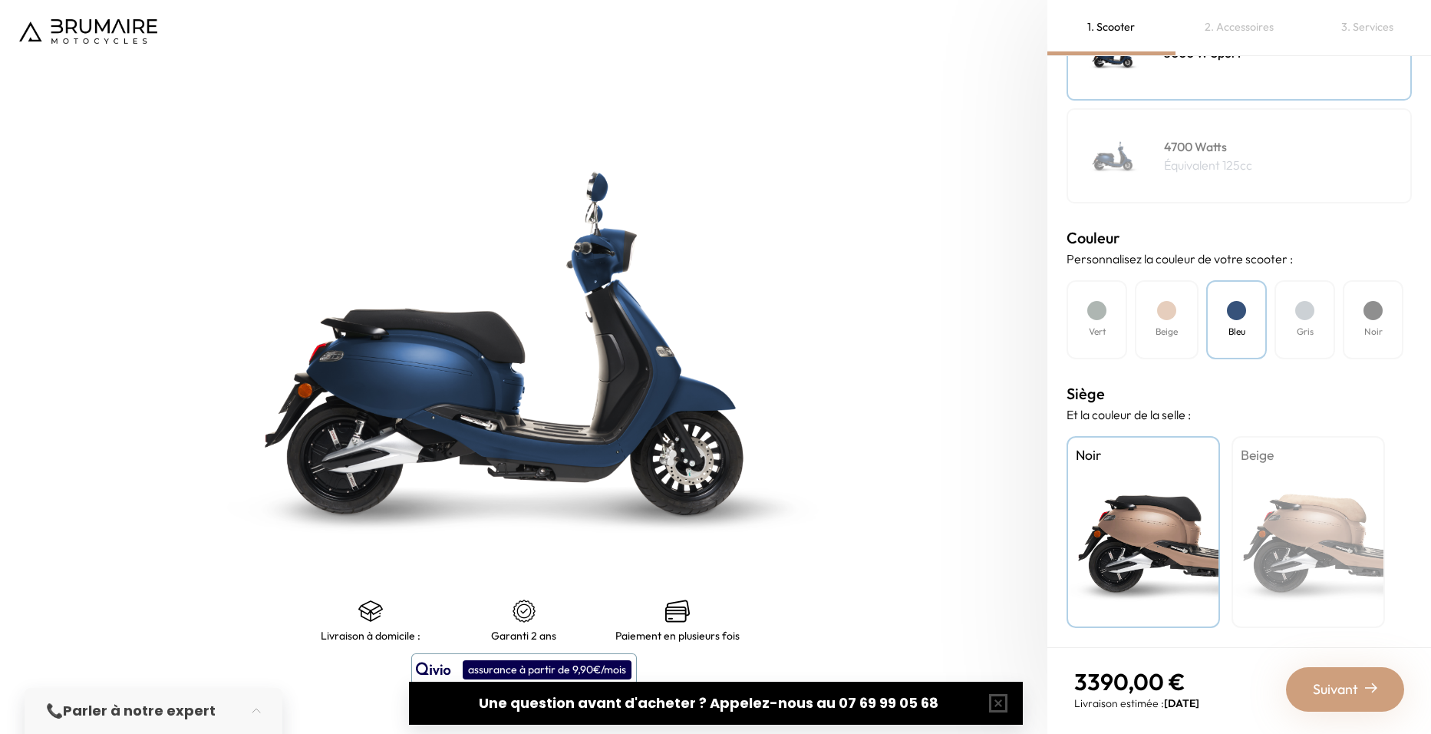
click at [1302, 321] on div "Gris" at bounding box center [1305, 319] width 61 height 79
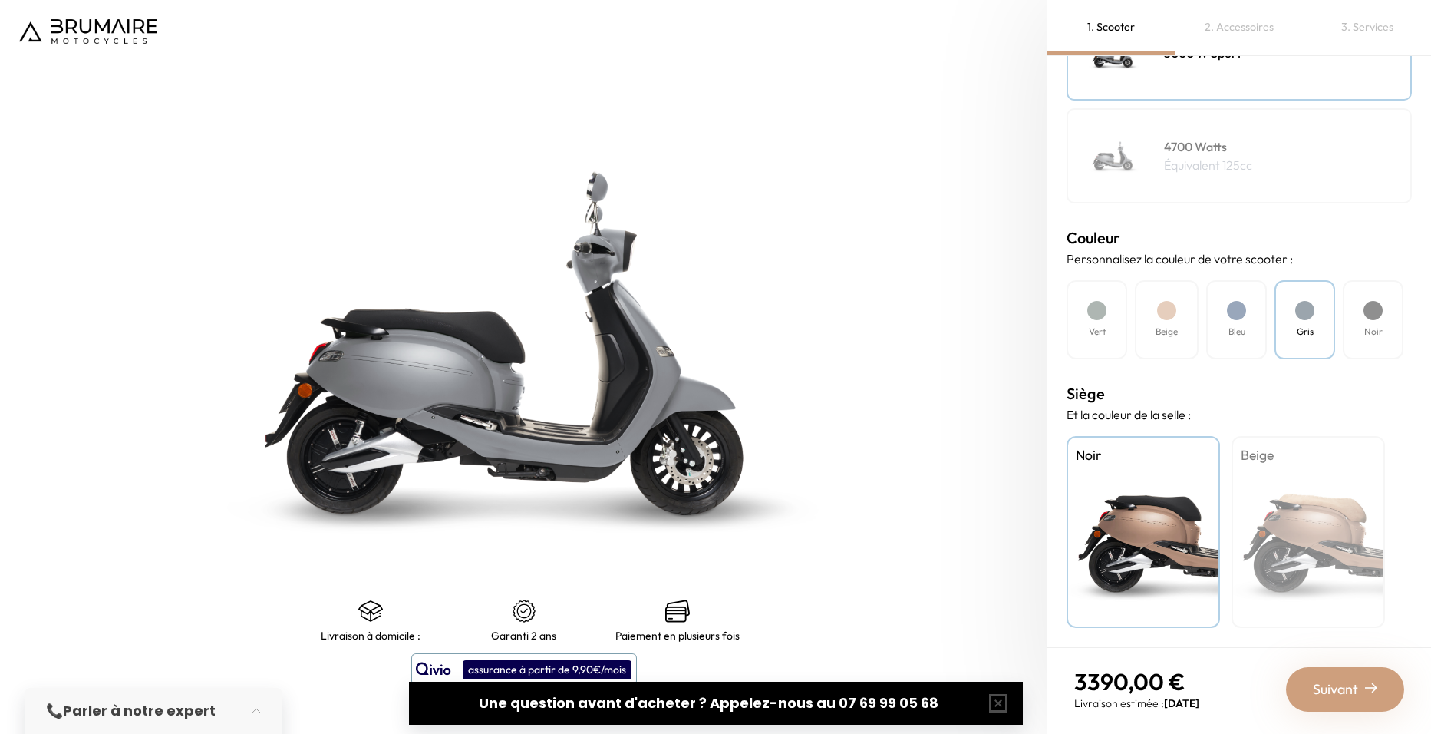
click at [1373, 323] on div "Noir" at bounding box center [1373, 319] width 61 height 79
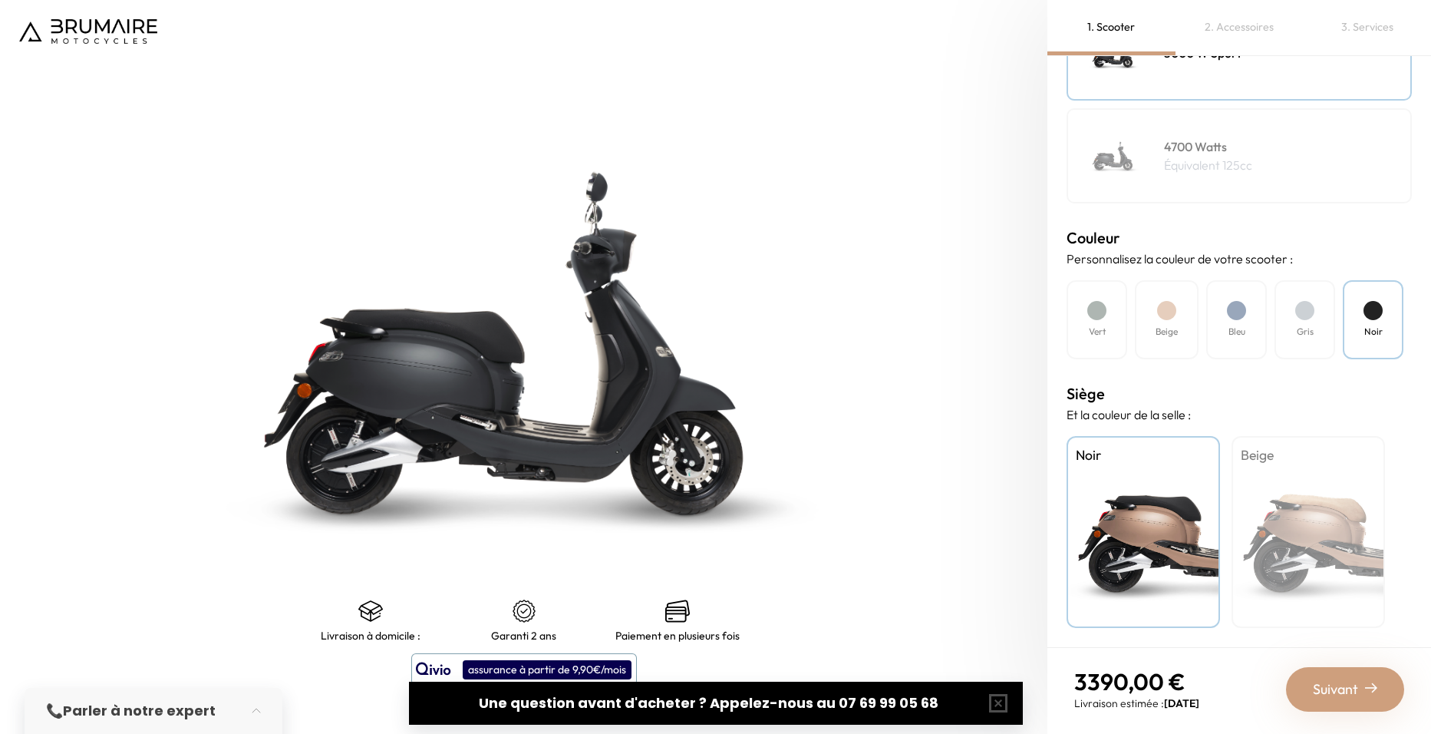
click at [1100, 317] on div at bounding box center [1097, 310] width 19 height 19
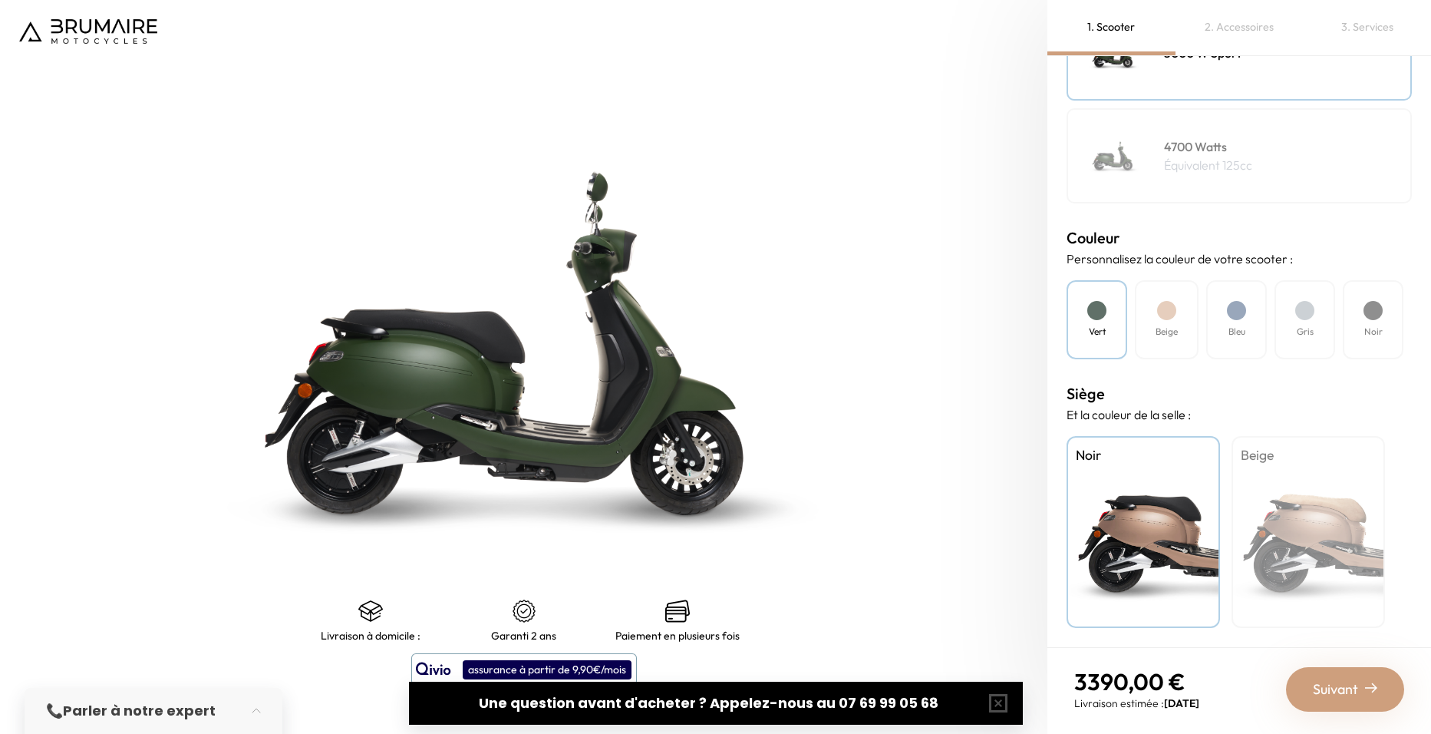
drag, startPoint x: 1074, startPoint y: 706, endPoint x: 1228, endPoint y: 698, distance: 154.5
click at [1228, 698] on nav "3390,00 € Livraison estimée : [DATE] Suivant" at bounding box center [1240, 689] width 384 height 84
